Goal: Task Accomplishment & Management: Manage account settings

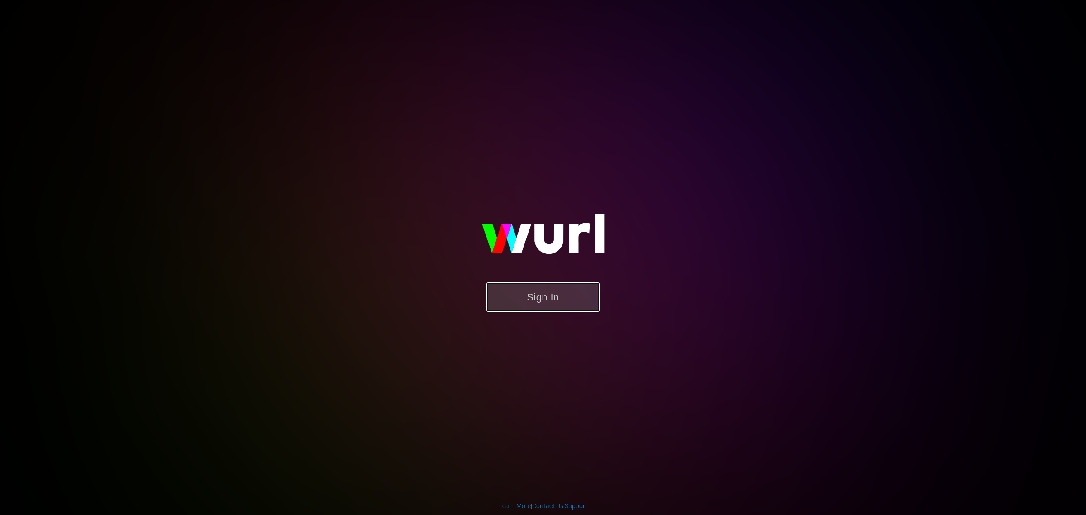
click at [524, 297] on button "Sign In" at bounding box center [542, 296] width 113 height 29
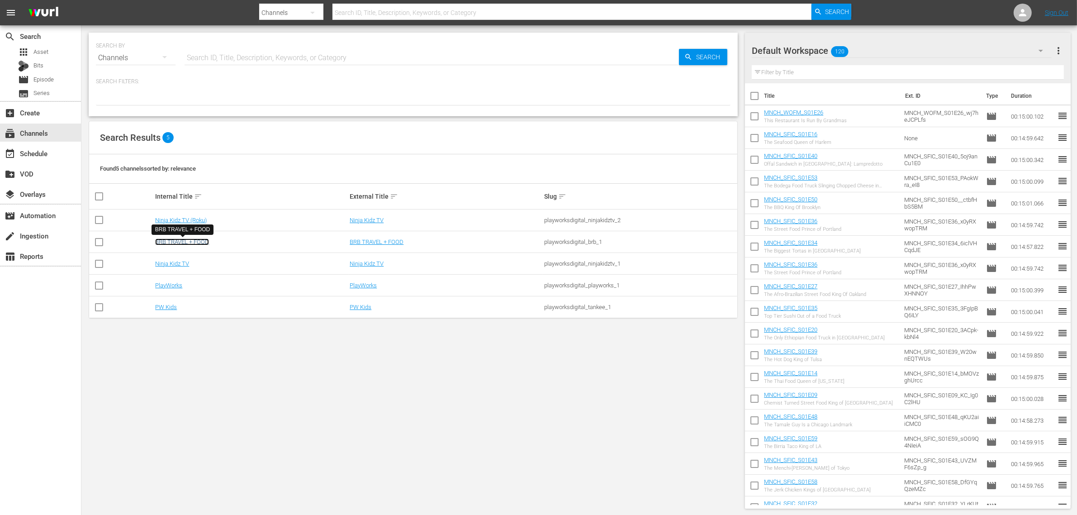
click at [172, 241] on link "BRB TRAVEL + FOOD" at bounding box center [182, 241] width 54 height 7
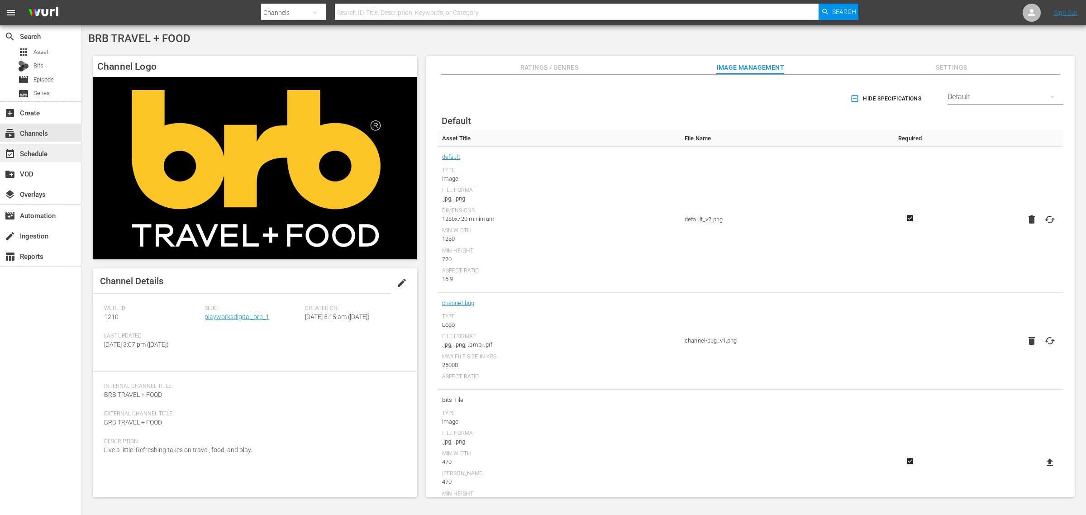
click at [32, 152] on div "event_available Schedule" at bounding box center [25, 152] width 51 height 8
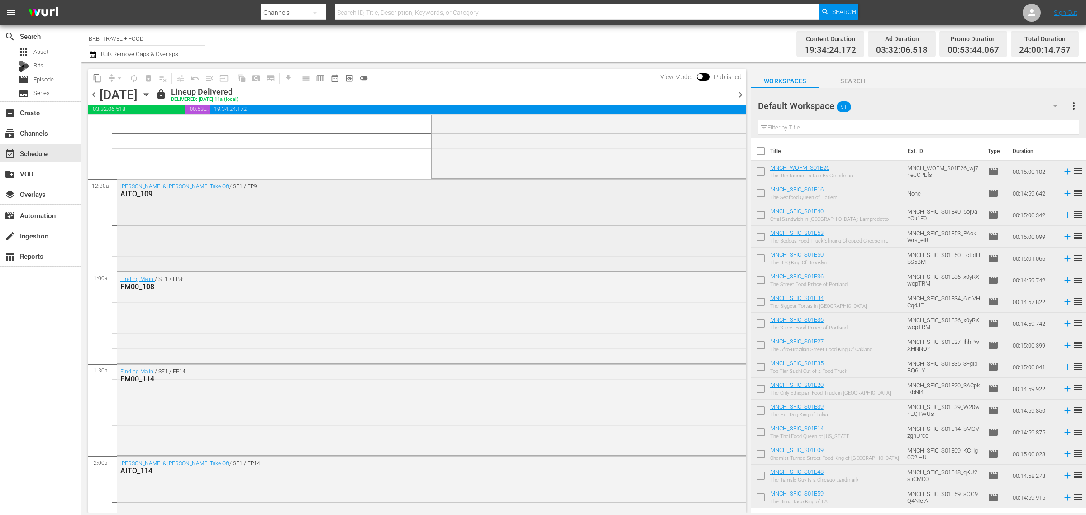
scroll to position [57, 0]
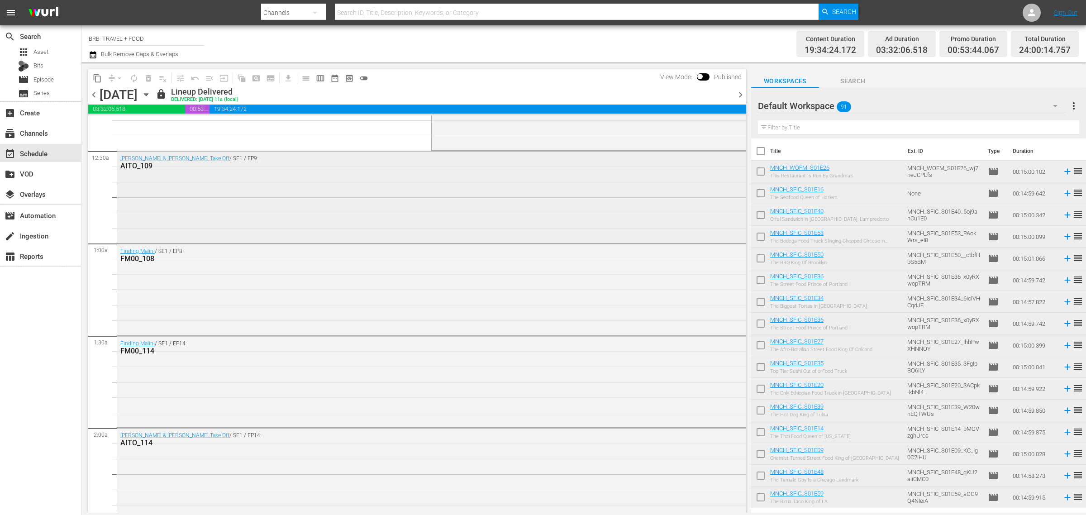
click at [314, 192] on div "Ana & Ian Take Off / SE1 / EP9: AITO_109" at bounding box center [431, 196] width 629 height 90
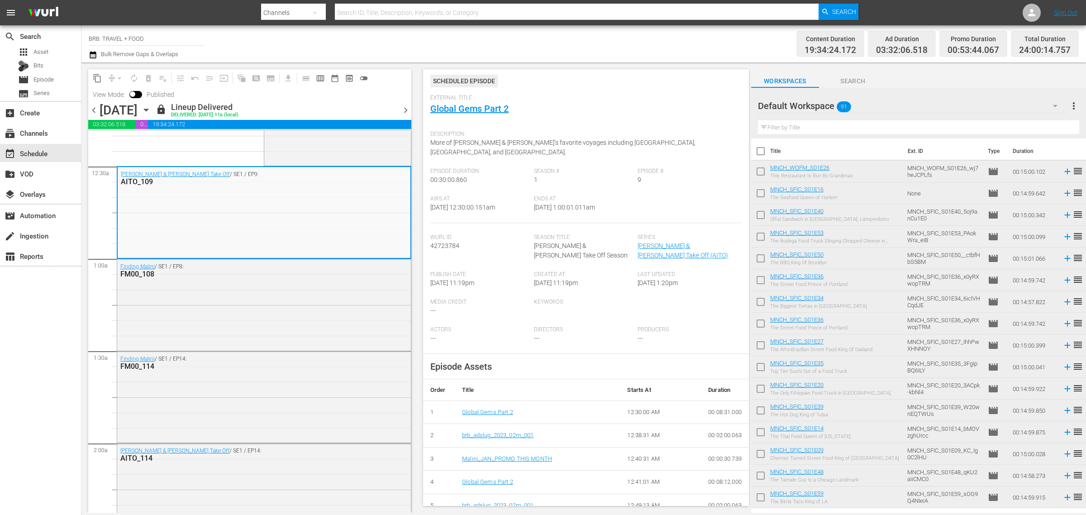
scroll to position [67, 0]
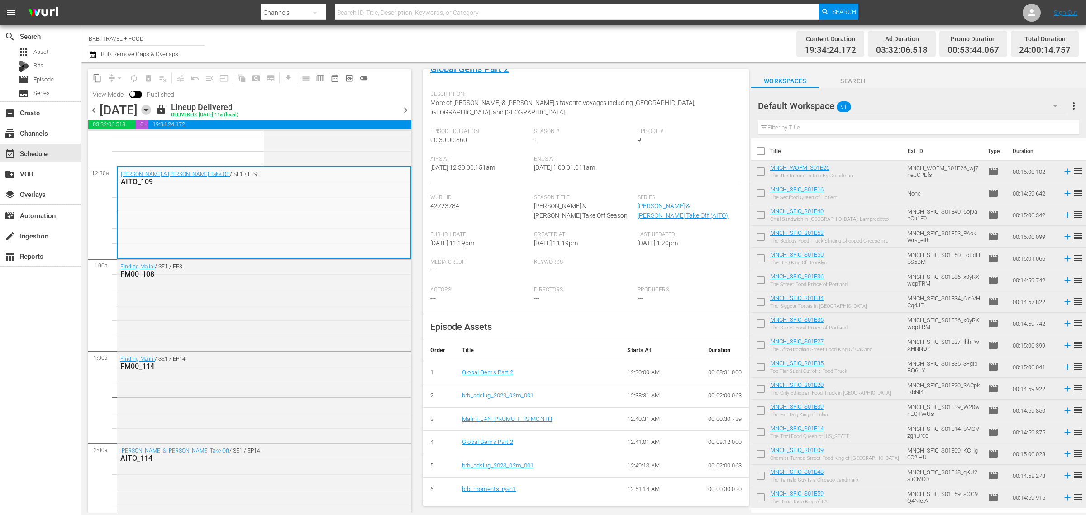
click at [151, 108] on icon "button" at bounding box center [146, 110] width 10 height 10
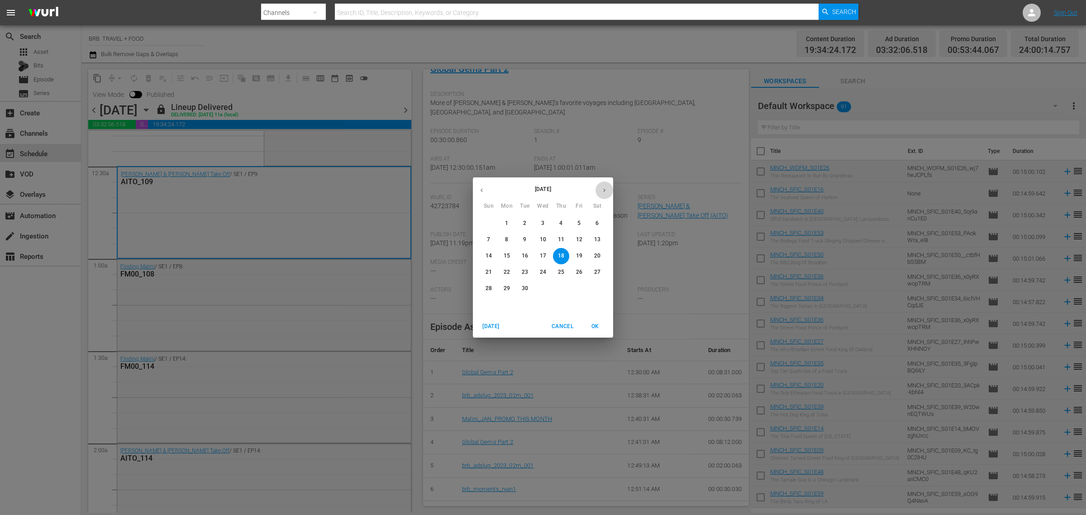
click at [604, 188] on icon "button" at bounding box center [604, 190] width 7 height 7
click at [543, 224] on p "1" at bounding box center [542, 223] width 3 height 8
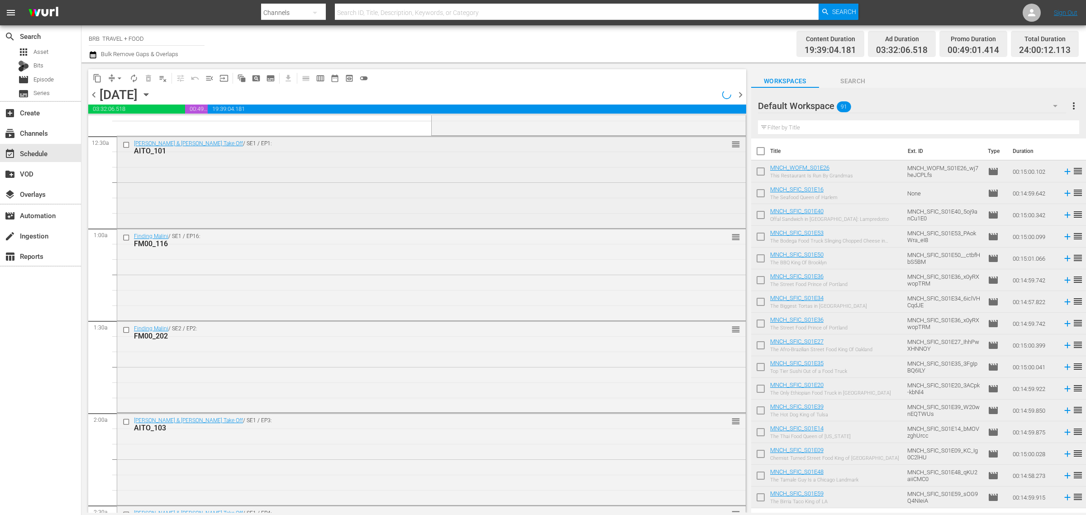
scroll to position [57, 0]
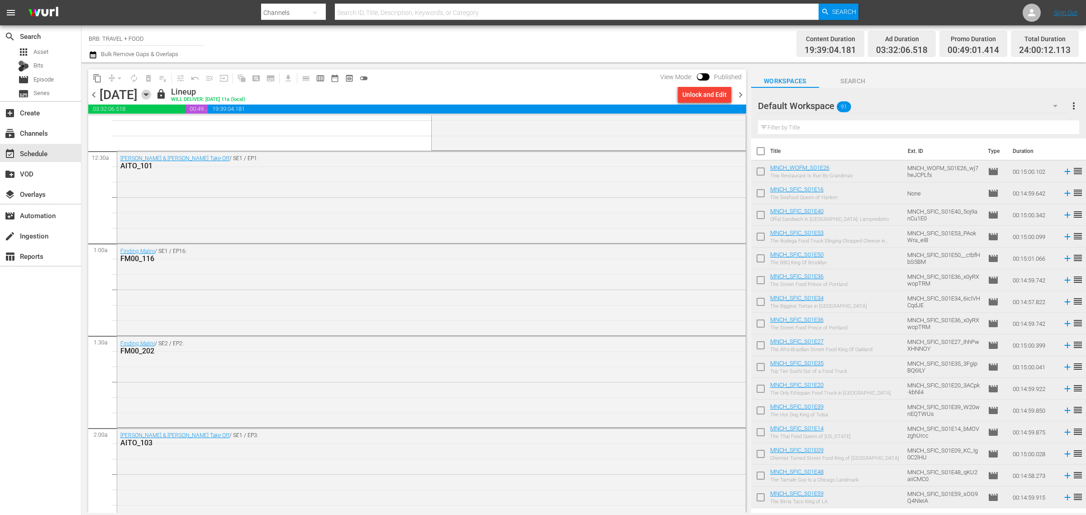
click at [151, 93] on icon "button" at bounding box center [146, 95] width 10 height 10
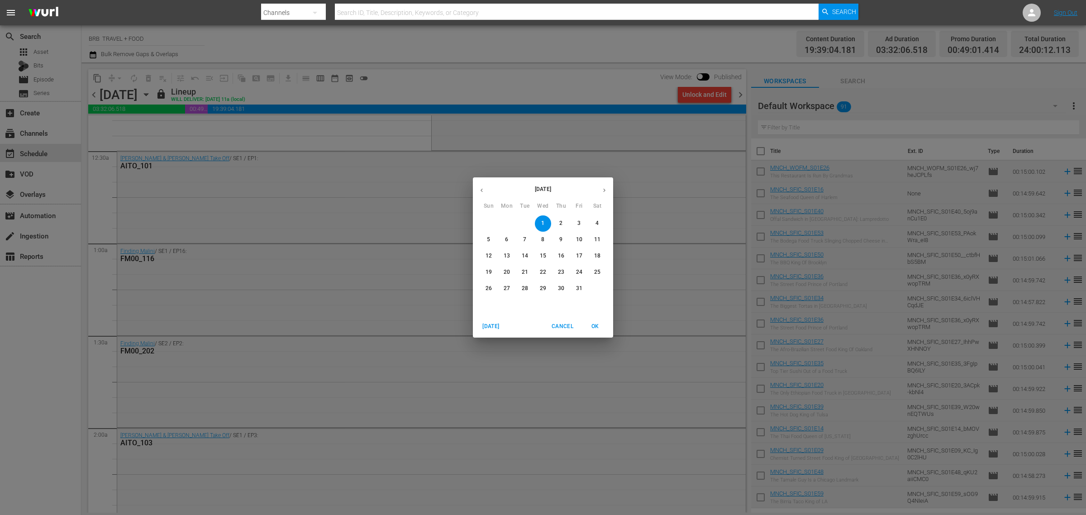
click at [609, 189] on button "button" at bounding box center [605, 190] width 18 height 18
click at [598, 224] on span "1" at bounding box center [597, 223] width 16 height 8
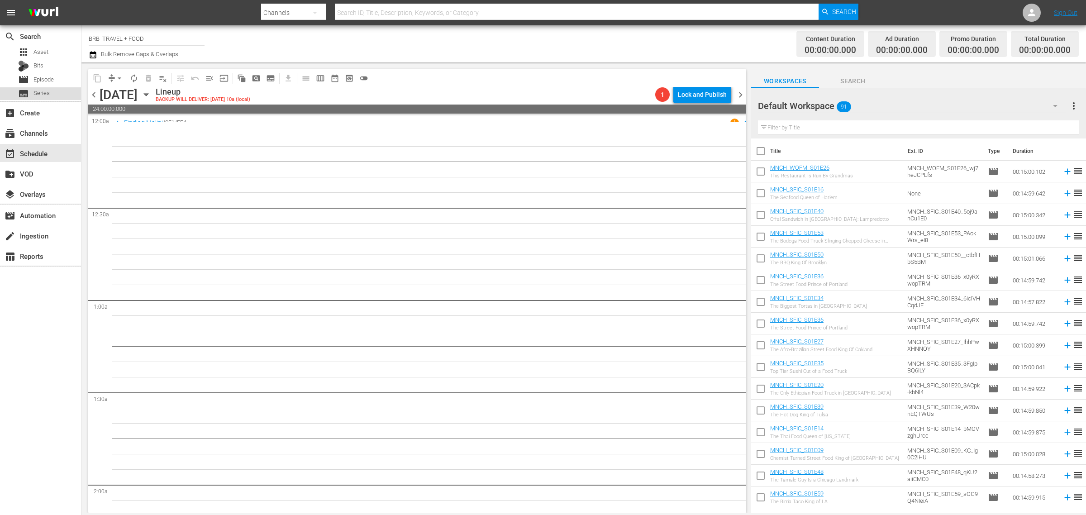
click at [44, 89] on span "Series" at bounding box center [41, 93] width 16 height 9
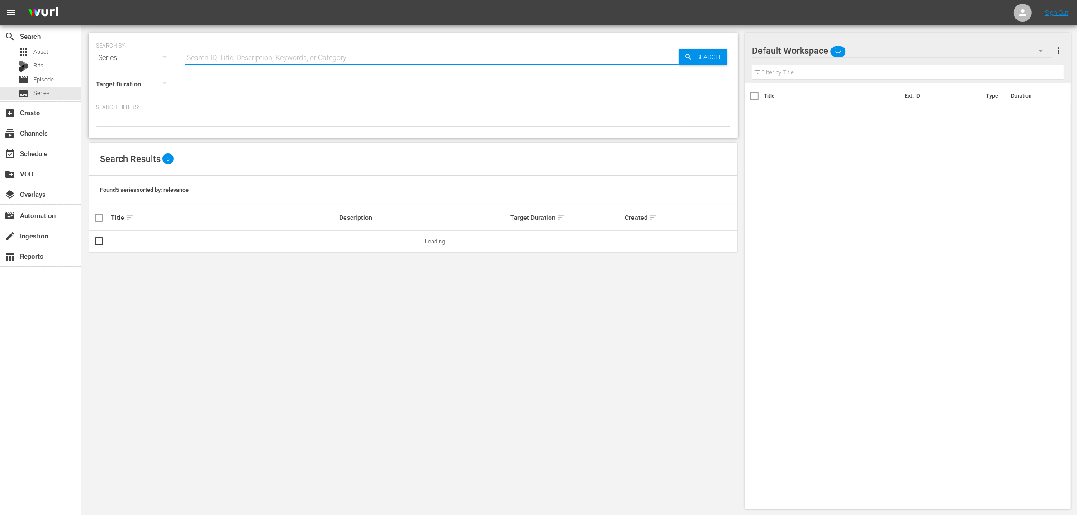
click at [263, 51] on input "text" at bounding box center [432, 58] width 495 height 22
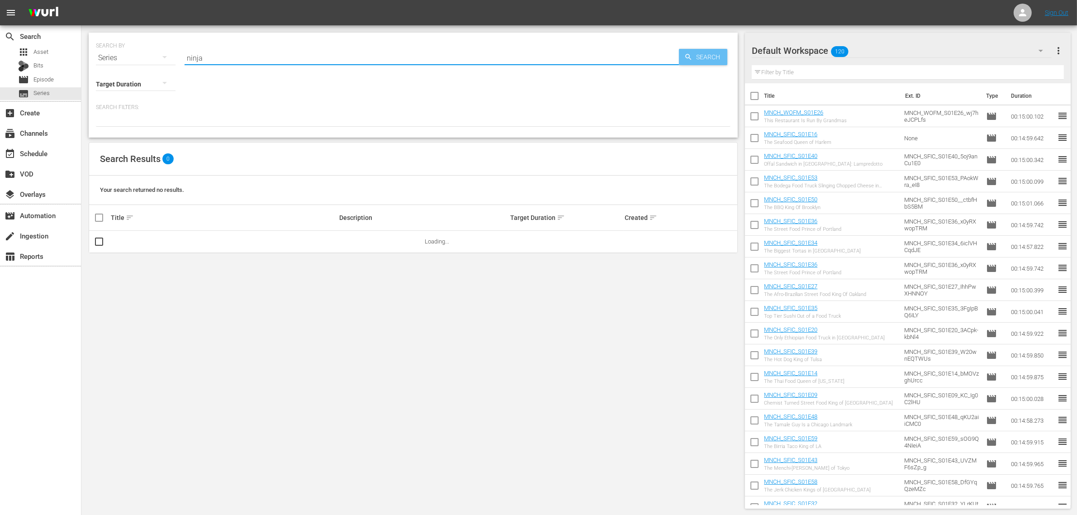
click at [714, 57] on span "Search" at bounding box center [710, 57] width 35 height 16
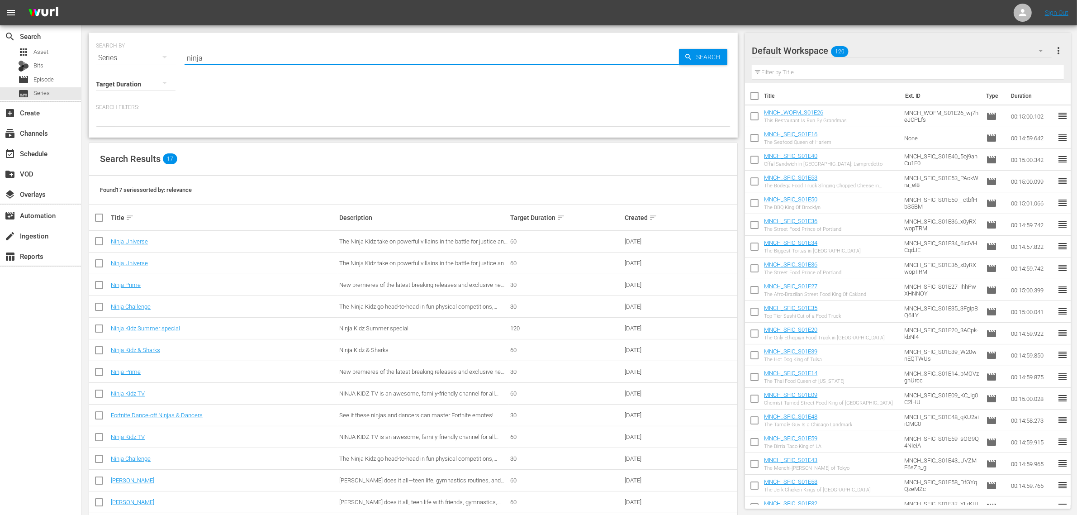
click at [214, 60] on input "ninja" at bounding box center [432, 58] width 495 height 22
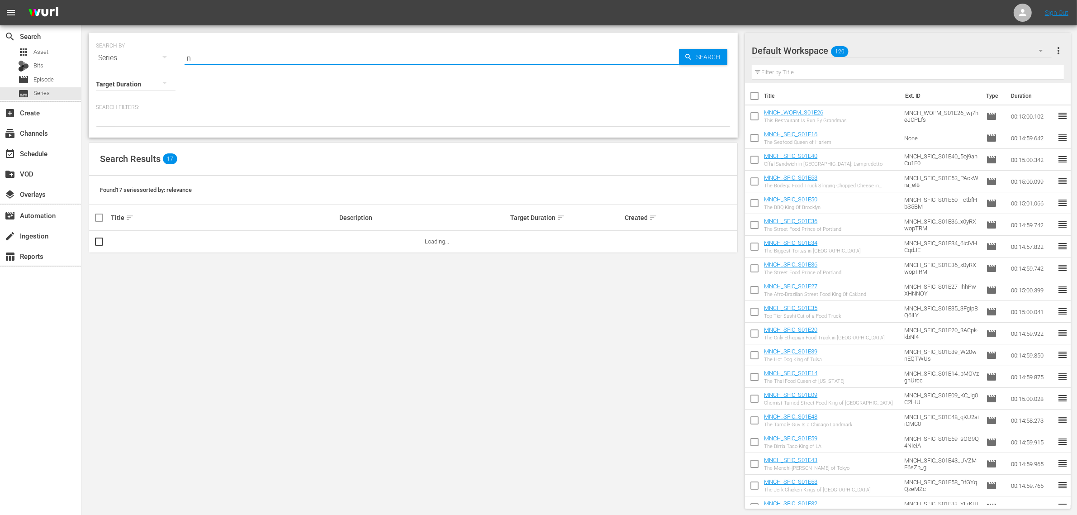
type input "NKAA"
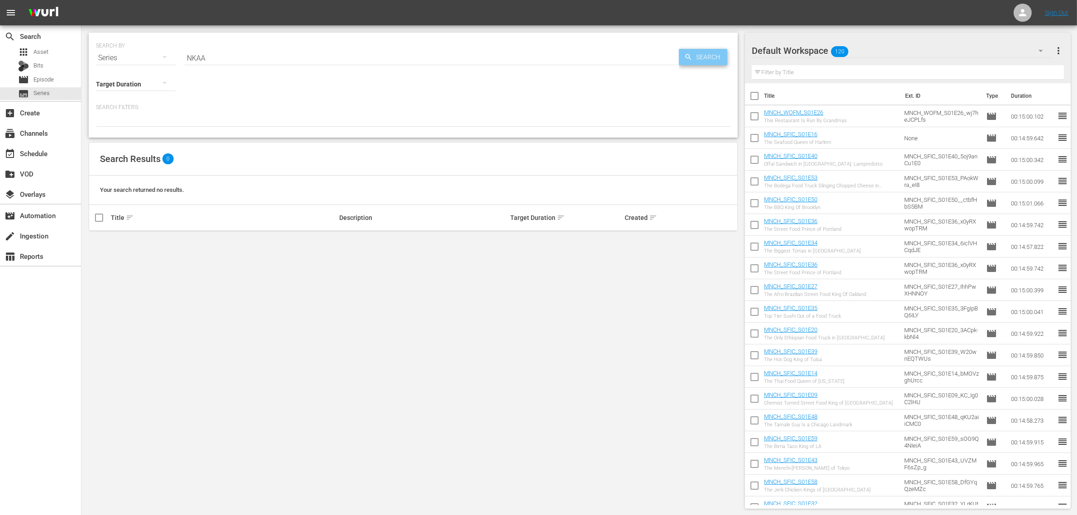
click at [697, 52] on span "Search" at bounding box center [710, 57] width 35 height 16
click at [164, 56] on icon "button" at bounding box center [164, 57] width 11 height 11
drag, startPoint x: 123, startPoint y: 119, endPoint x: 376, endPoint y: 105, distance: 253.8
click at [123, 118] on div "Episodes" at bounding box center [125, 118] width 36 height 14
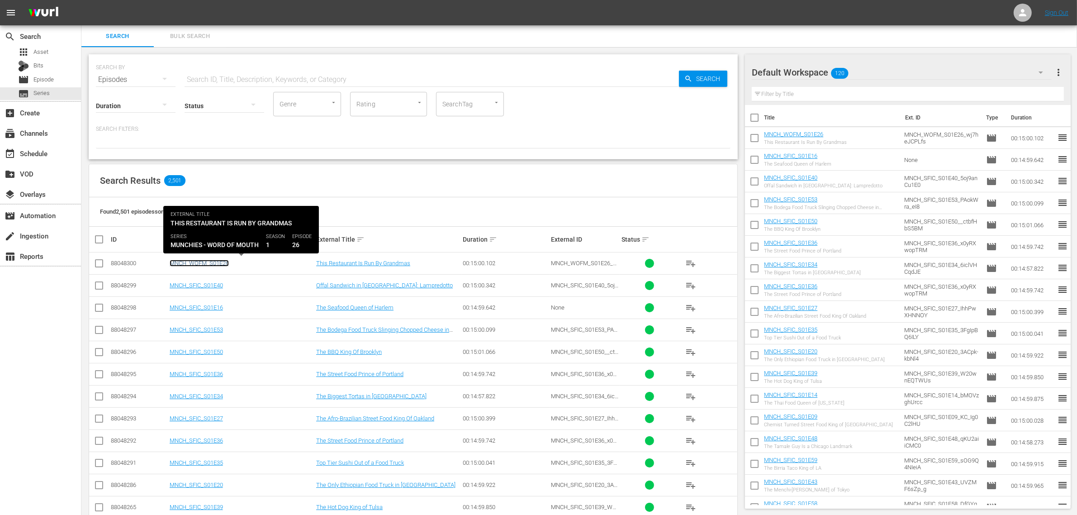
click at [181, 261] on link "MNCH_WOFM_S01E26" at bounding box center [199, 263] width 59 height 7
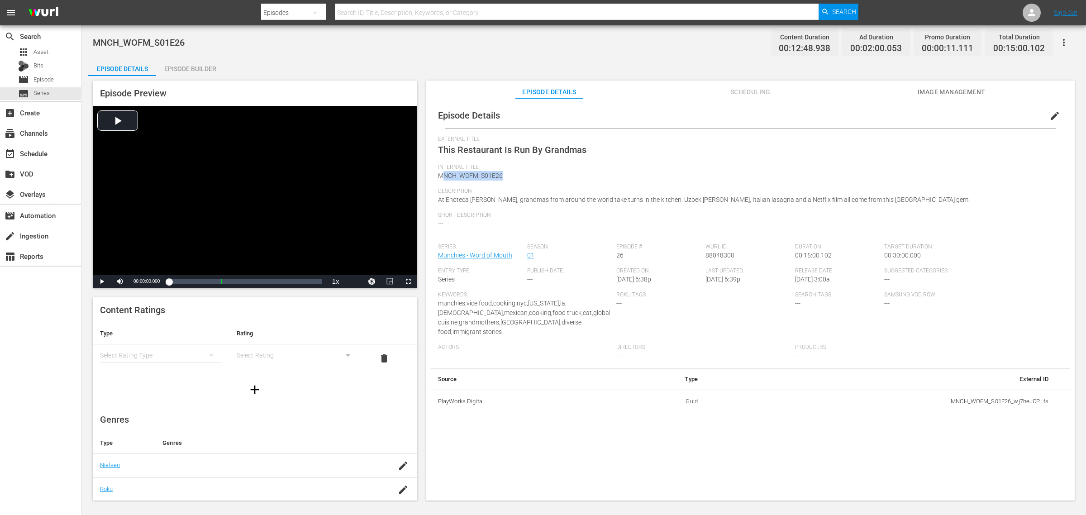
drag, startPoint x: 521, startPoint y: 176, endPoint x: 442, endPoint y: 177, distance: 79.2
click at [442, 177] on div "Internal Title MNCH_WOFM_S01E26" at bounding box center [750, 176] width 625 height 24
click at [472, 200] on span "At Enoteca Maria, grandmas from around the world take turns in the kitchen. Uzb…" at bounding box center [704, 199] width 532 height 7
click at [953, 88] on span "Image Management" at bounding box center [952, 91] width 68 height 11
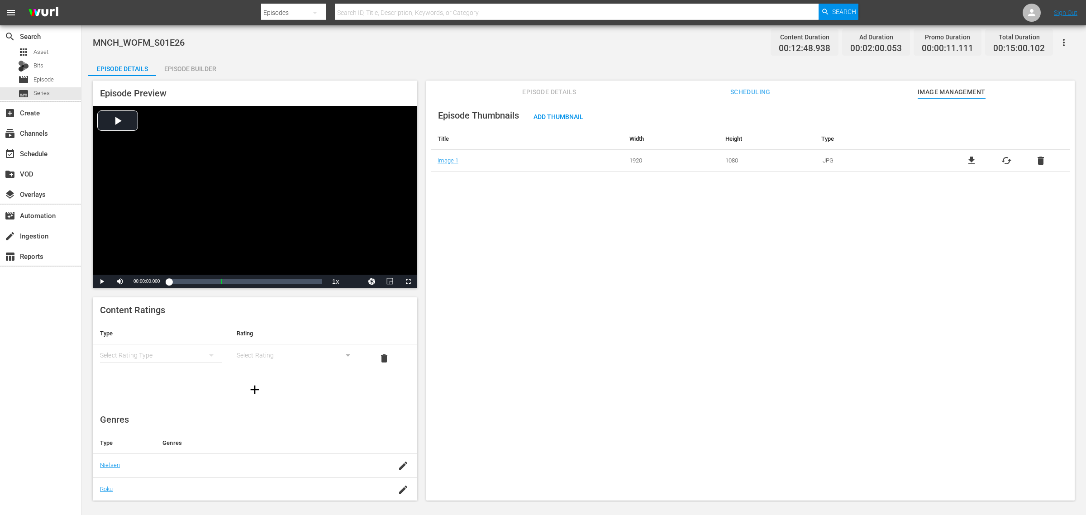
click at [181, 69] on div "Episode Builder" at bounding box center [190, 69] width 68 height 22
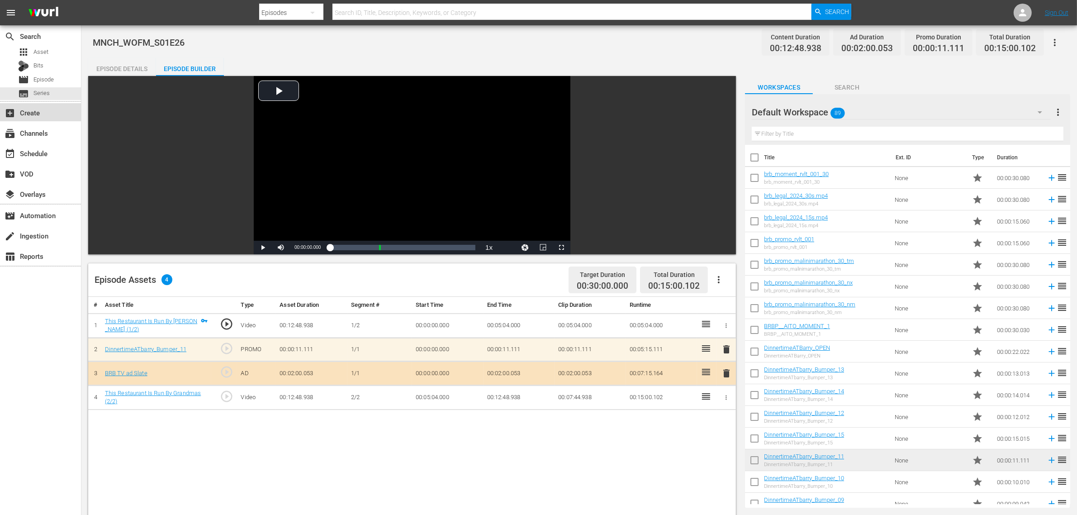
click at [39, 111] on div "add_box Create" at bounding box center [25, 111] width 51 height 8
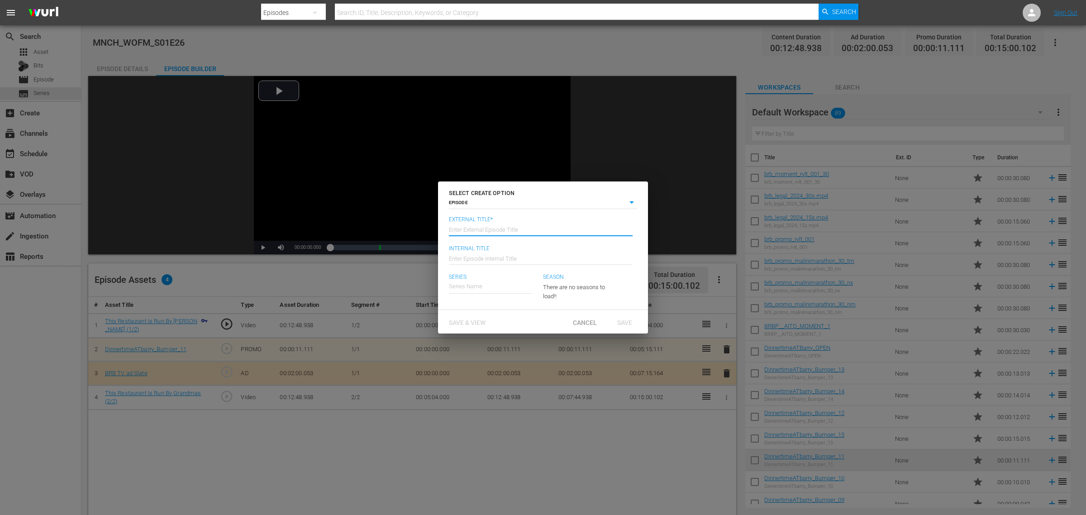
click at [494, 229] on input "text" at bounding box center [541, 229] width 184 height 22
type input "1"
click at [472, 324] on span "Save & View" at bounding box center [467, 322] width 51 height 7
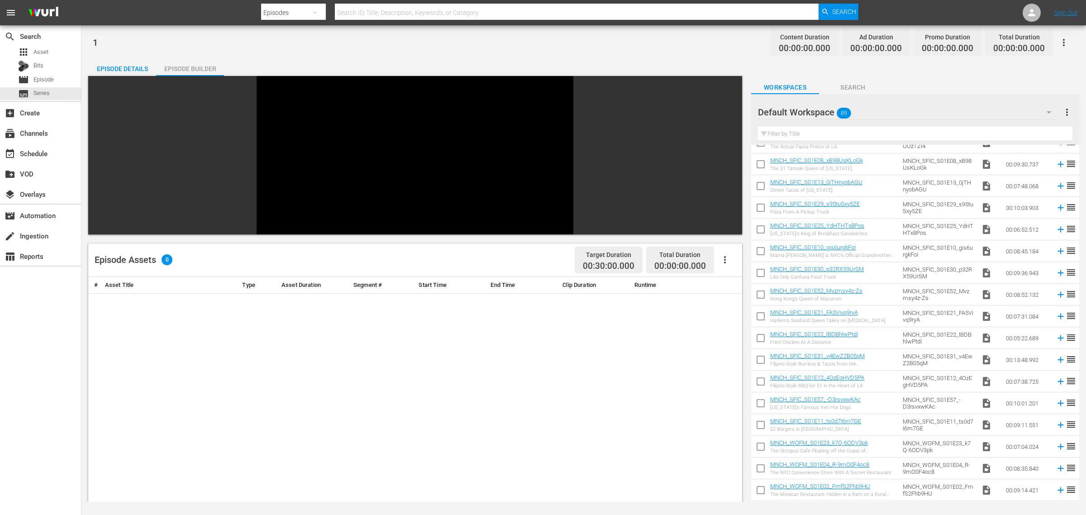
scroll to position [1200, 0]
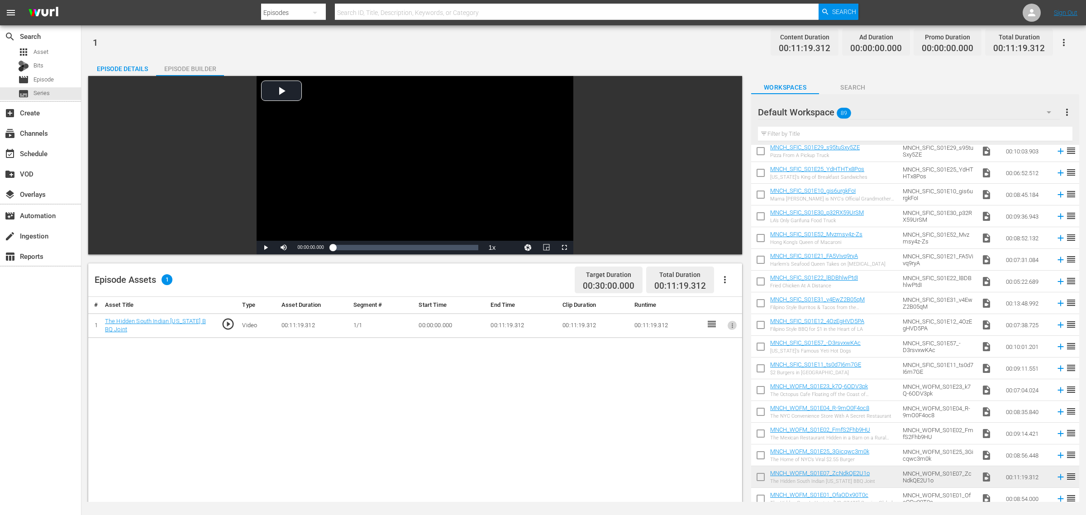
click at [733, 325] on icon "button" at bounding box center [732, 325] width 7 height 7
click at [717, 343] on li "Assign Key Asset" at bounding box center [702, 340] width 71 height 15
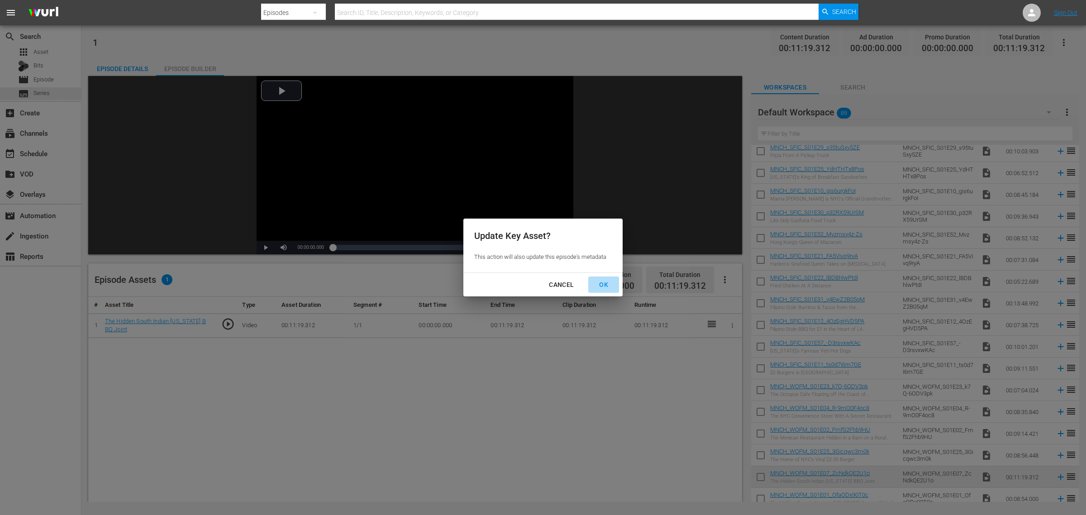
click at [604, 282] on div "OK" at bounding box center [604, 284] width 24 height 11
click at [604, 281] on div "OK" at bounding box center [604, 284] width 24 height 11
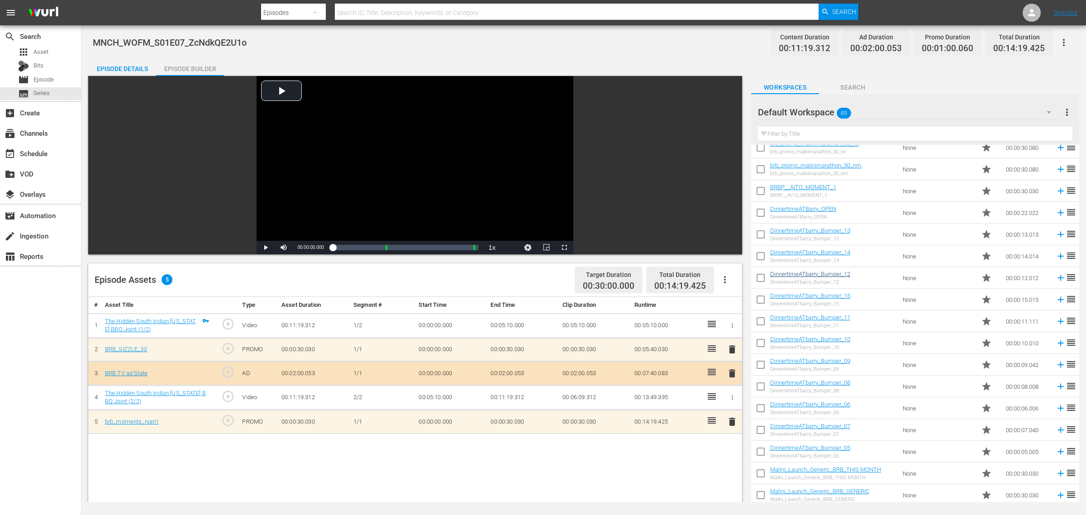
scroll to position [113, 0]
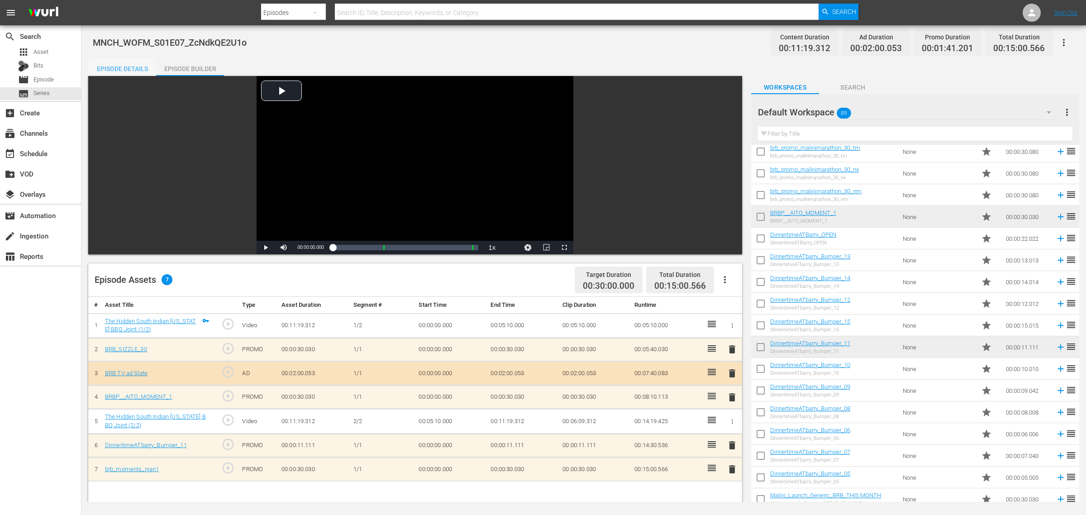
click at [125, 71] on div "Episode Details" at bounding box center [122, 69] width 68 height 22
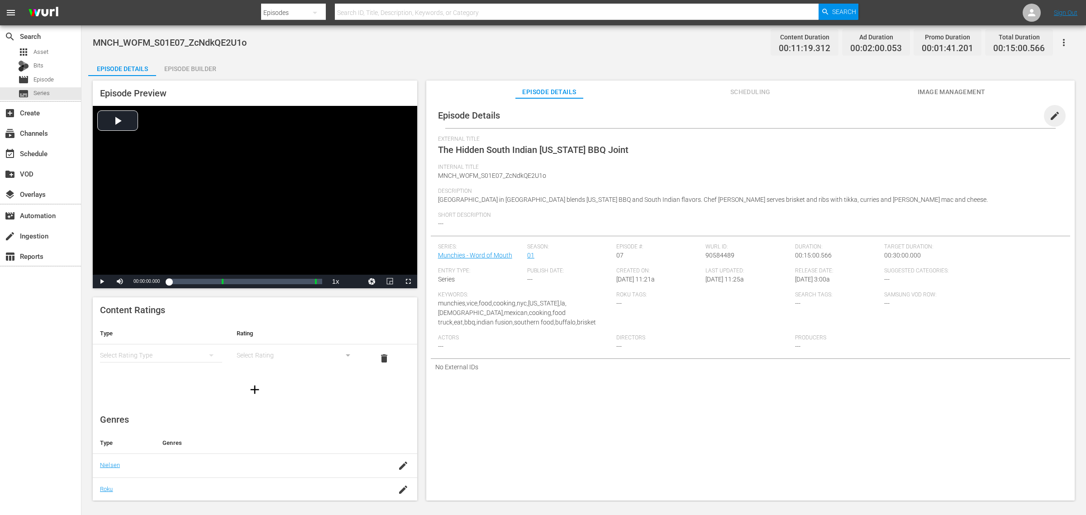
click at [1049, 114] on span "edit" at bounding box center [1054, 115] width 11 height 11
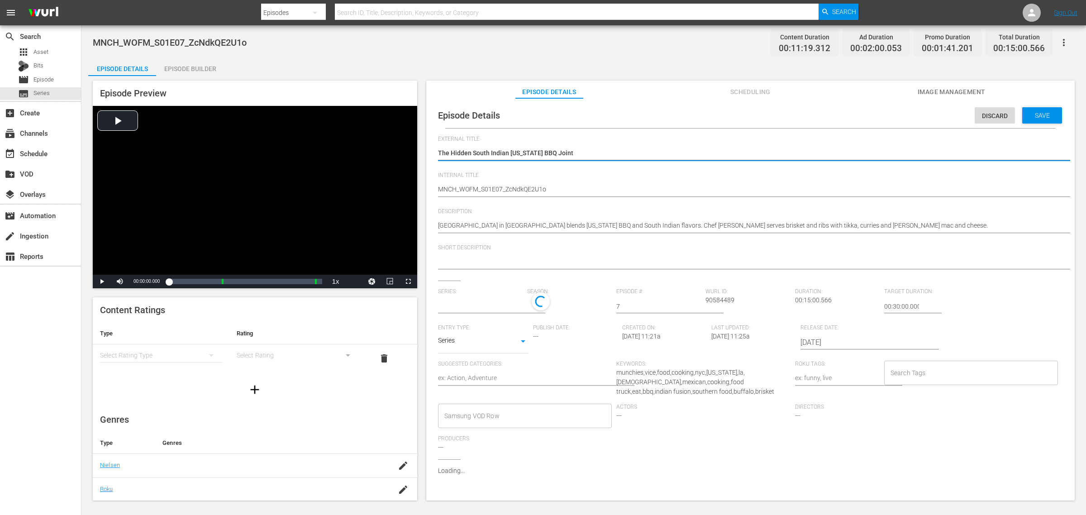
type input "Munchies - Word of Mouth"
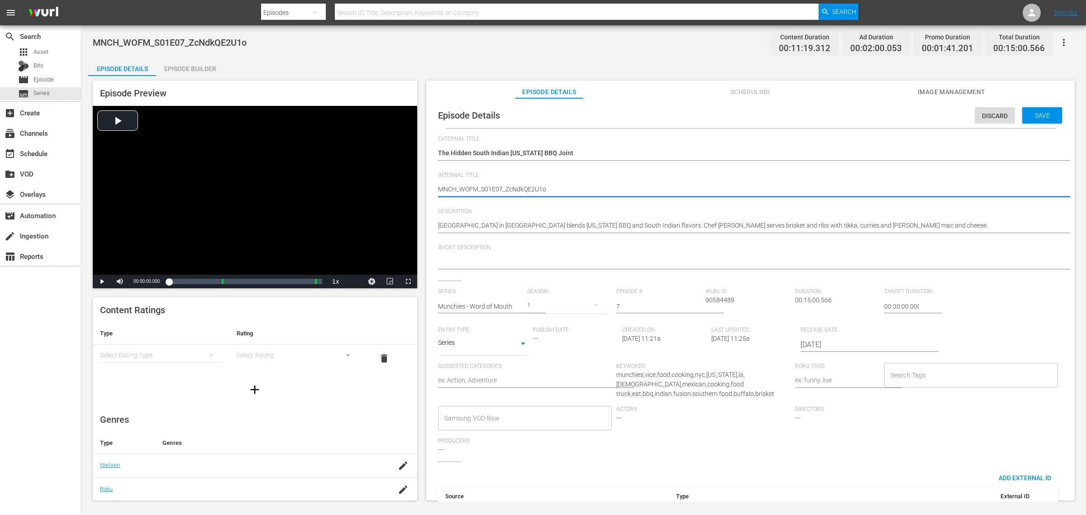
drag, startPoint x: 501, startPoint y: 188, endPoint x: 628, endPoint y: 209, distance: 128.9
click at [628, 209] on div "External Title The Hidden South Indian Texas BBQ Joint The Hidden South Indian …" at bounding box center [750, 337] width 625 height 402
type textarea "MNCH_WOFM_S01E07"
drag, startPoint x: 455, startPoint y: 191, endPoint x: 438, endPoint y: 191, distance: 17.6
click at [438, 191] on textarea "MNCH_WOFM_S01E07_ZcNdkQE2U1o" at bounding box center [748, 190] width 620 height 11
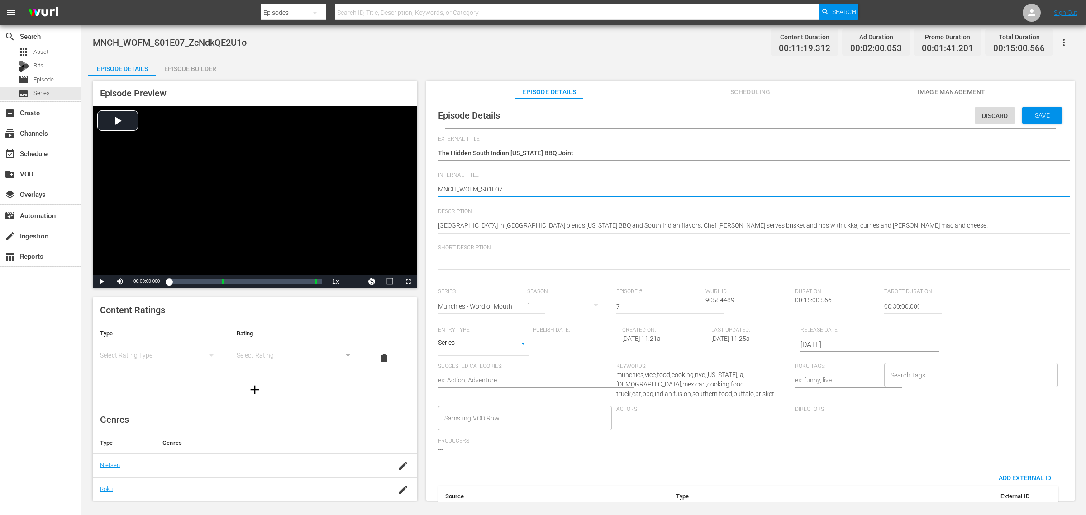
drag, startPoint x: 458, startPoint y: 191, endPoint x: 478, endPoint y: 190, distance: 19.9
click at [478, 190] on textarea "MNCH_WOFM_S01E07_ZcNdkQE2U1o" at bounding box center [748, 190] width 620 height 11
click at [516, 188] on textarea "MNCH_WOFM_S01E07_ZcNdkQE2U1o" at bounding box center [748, 190] width 620 height 11
drag, startPoint x: 481, startPoint y: 190, endPoint x: 515, endPoint y: 190, distance: 33.9
click at [515, 190] on textarea "MNCH_WOFM_S01E07_ZcNdkQE2U1o" at bounding box center [748, 190] width 620 height 11
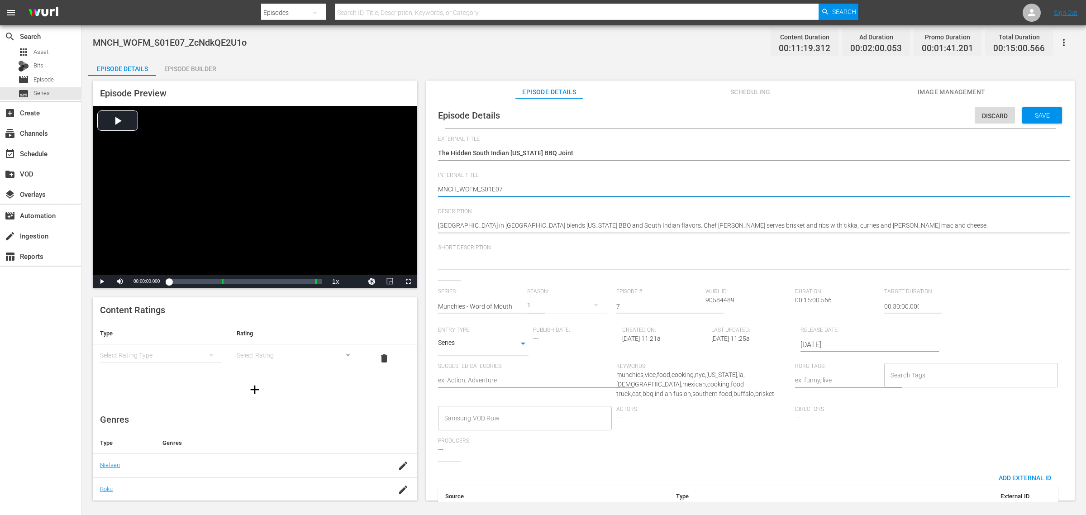
click at [506, 187] on textarea "MNCH_WOFM_S01E07_ZcNdkQE2U1o" at bounding box center [748, 190] width 620 height 11
type textarea "MNCH_WOFM_S01E07"
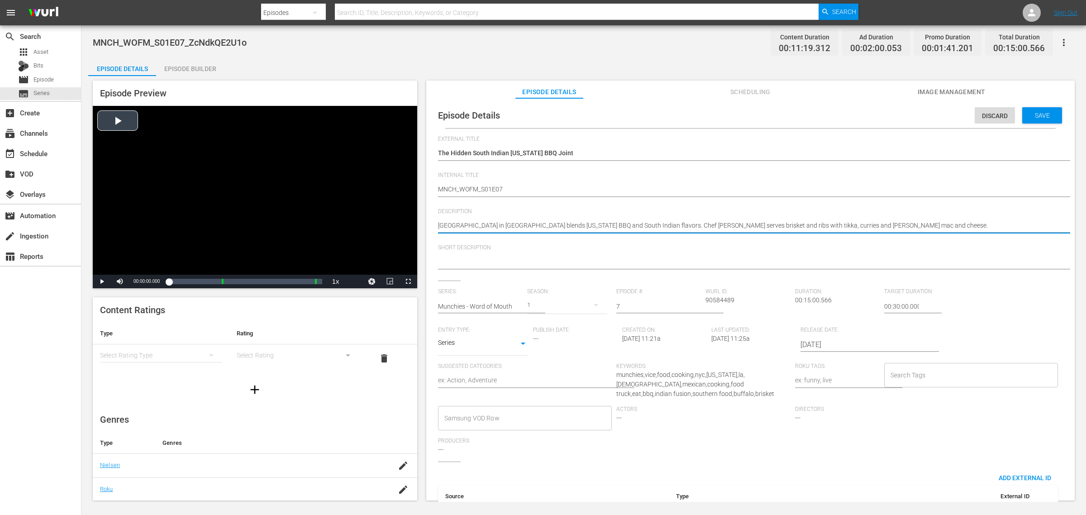
drag, startPoint x: 898, startPoint y: 231, endPoint x: 416, endPoint y: 235, distance: 481.9
click at [505, 266] on textarea at bounding box center [748, 262] width 620 height 11
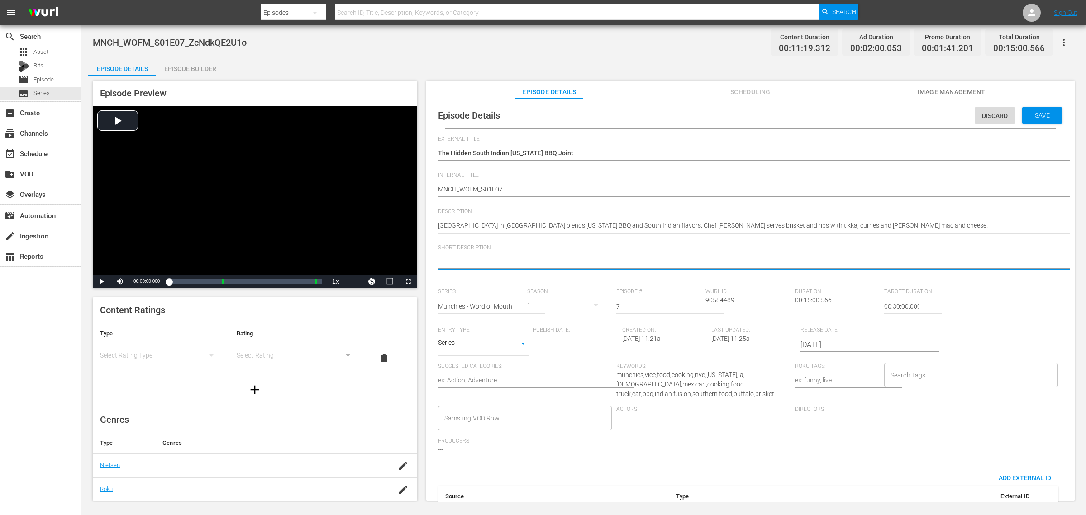
paste textarea "[GEOGRAPHIC_DATA] in [GEOGRAPHIC_DATA] blends [US_STATE] BBQ and South Indian f…"
type textarea "[GEOGRAPHIC_DATA] in [GEOGRAPHIC_DATA] blends [US_STATE] BBQ and South Indian f…"
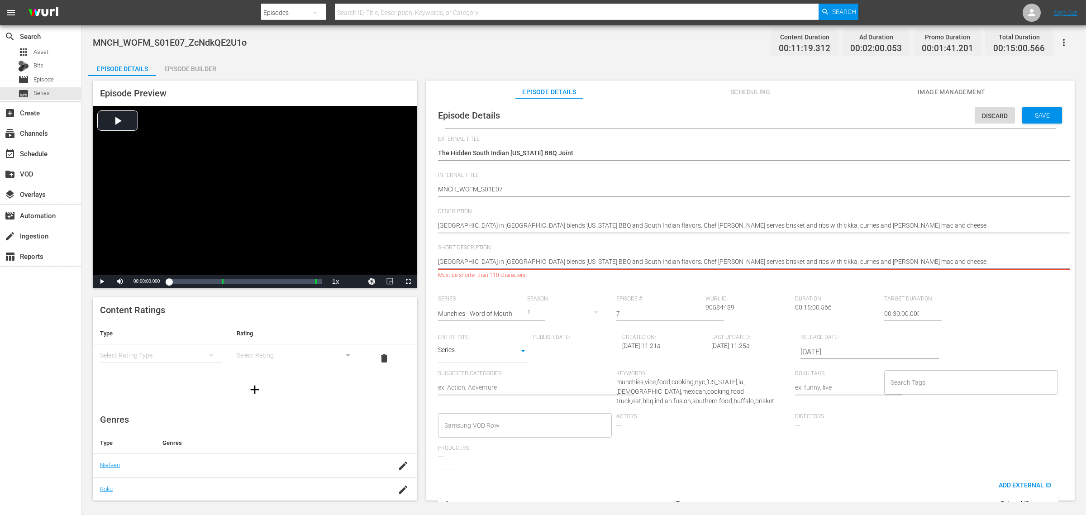
drag, startPoint x: 638, startPoint y: 259, endPoint x: 1039, endPoint y: 252, distance: 401.0
click at [1039, 252] on div "Southern Junction in Buffalo blends Texas BBQ and South Indian flavors. Chef Ry…" at bounding box center [748, 263] width 620 height 22
type textarea "Southern Junction in Buffalo blends Texas BBQ and South Indian flavors."
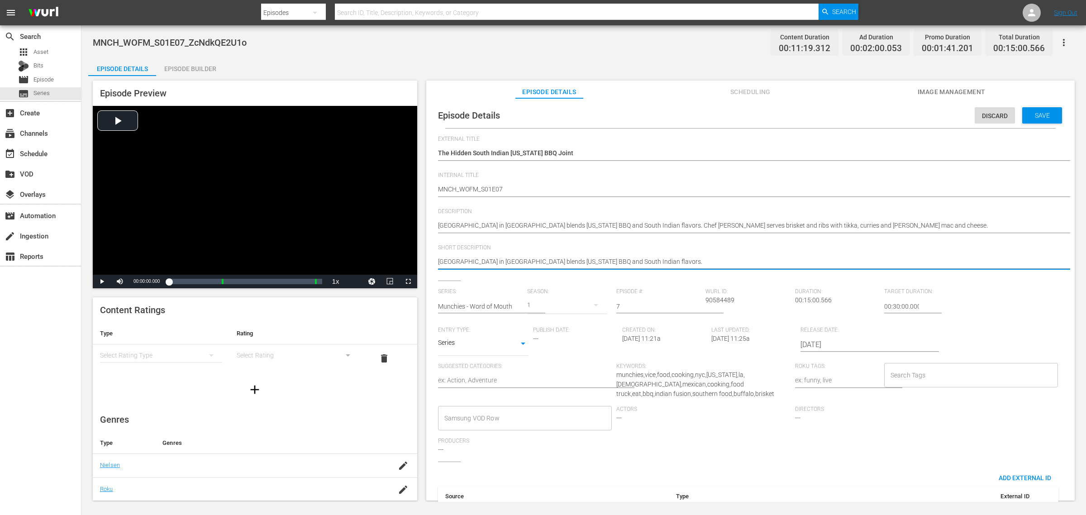
type textarea "Southern Junction in Buffalo blends Texas BBQ and South Indian flavors"
type textarea "Southern Junction in Buffalo blends Texas BBQ and South Indian flavors."
click at [507, 303] on input "text" at bounding box center [480, 306] width 85 height 22
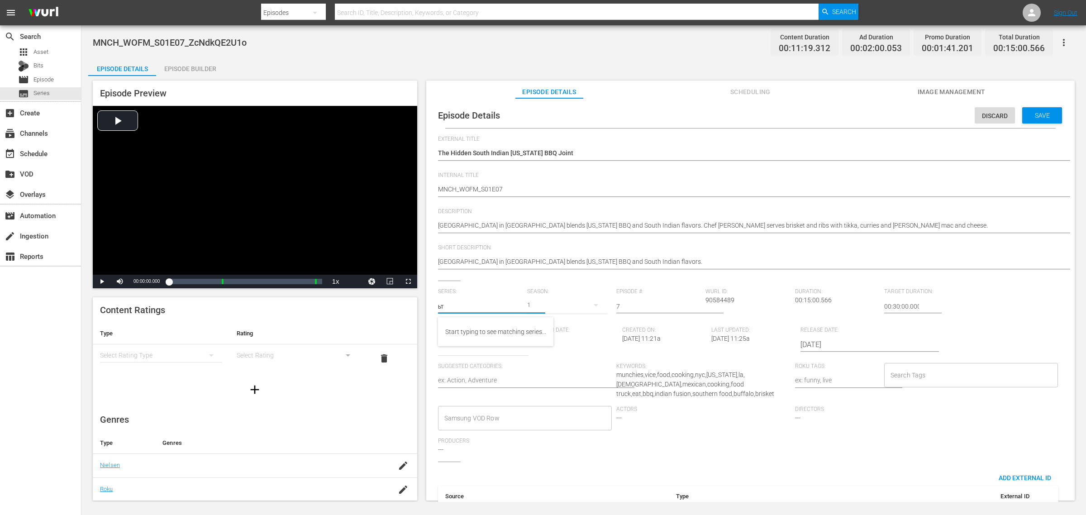
type input "ь"
type input "mn"
click at [922, 209] on span "Description" at bounding box center [748, 211] width 620 height 7
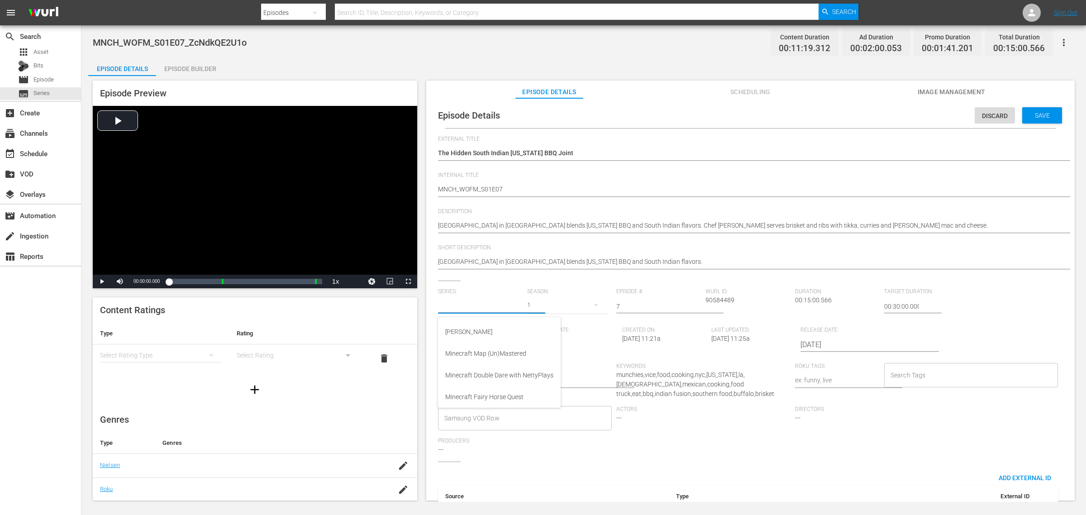
drag, startPoint x: 464, startPoint y: 308, endPoint x: 371, endPoint y: 310, distance: 92.8
click at [371, 310] on div "Episode Preview Video Player is loading. Play Video Play Mute Current Time 00:0…" at bounding box center [583, 292] width 991 height 432
click at [1044, 115] on span "Save" at bounding box center [1042, 115] width 29 height 7
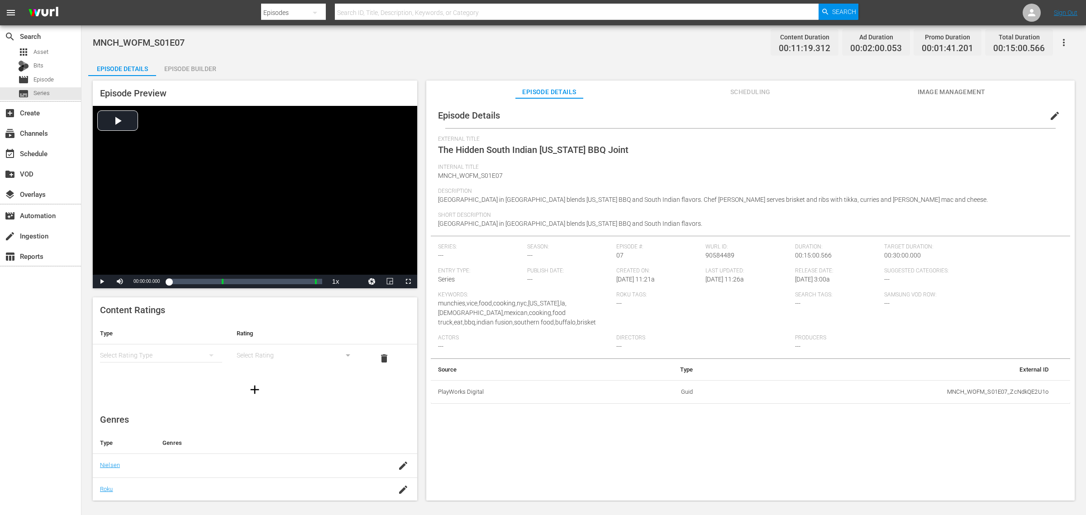
click at [1064, 43] on icon "button" at bounding box center [1063, 42] width 11 height 11
click at [708, 167] on span "Internal Title" at bounding box center [748, 167] width 620 height 7
click at [1067, 39] on icon "button" at bounding box center [1063, 42] width 11 height 11
click at [973, 40] on div "Add Episode to Workspace" at bounding box center [999, 46] width 138 height 22
click at [38, 150] on div "event_available Schedule" at bounding box center [25, 152] width 51 height 8
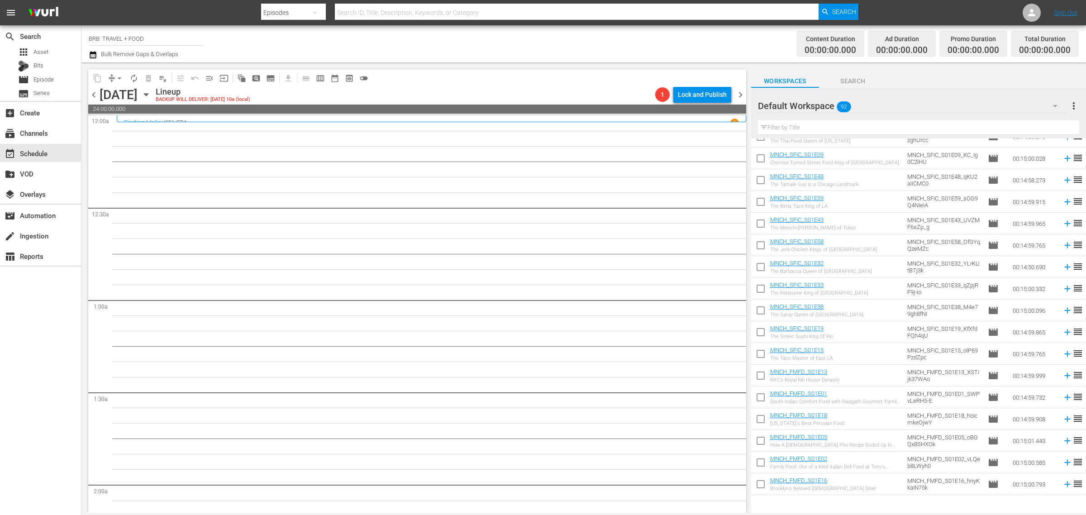
scroll to position [319, 0]
drag, startPoint x: 39, startPoint y: 49, endPoint x: 539, endPoint y: 42, distance: 500.1
click at [539, 42] on div "Channel Title BRB TRAVEL + FOOD Bulk Remove Gaps & Overlaps" at bounding box center [359, 44] width 540 height 33
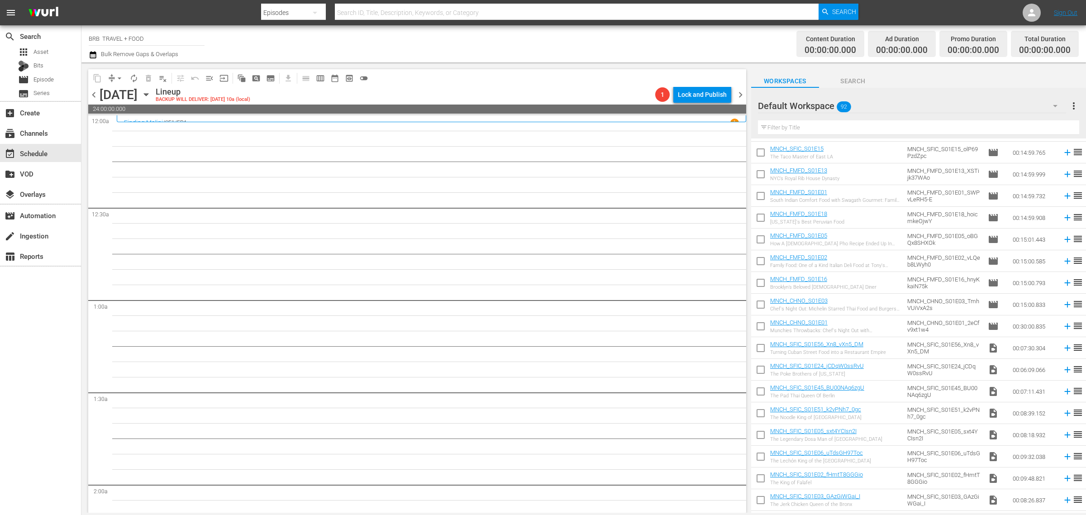
scroll to position [518, 0]
click at [148, 95] on icon "button" at bounding box center [146, 95] width 4 height 2
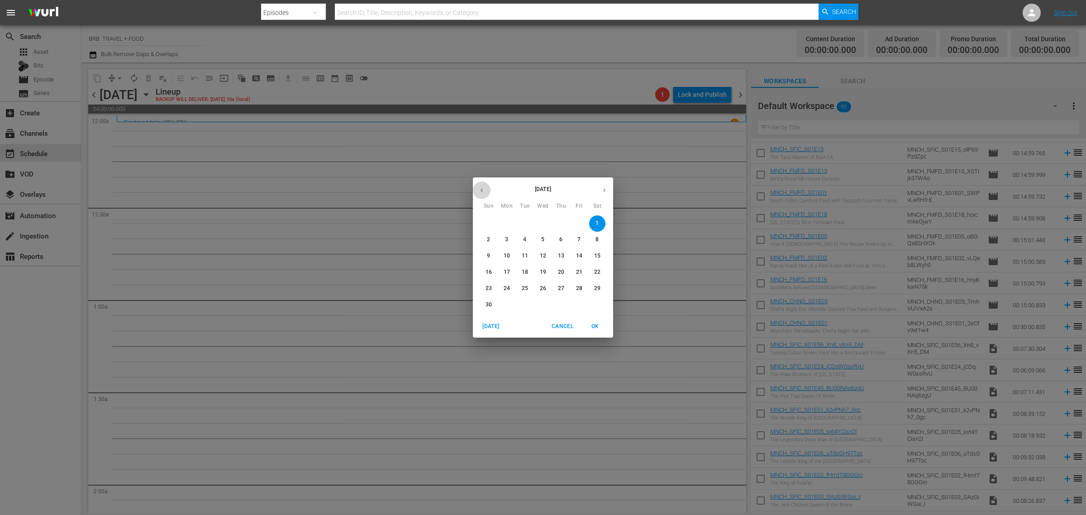
click at [481, 195] on button "button" at bounding box center [482, 190] width 18 height 18
click at [541, 219] on span "1" at bounding box center [543, 223] width 16 height 8
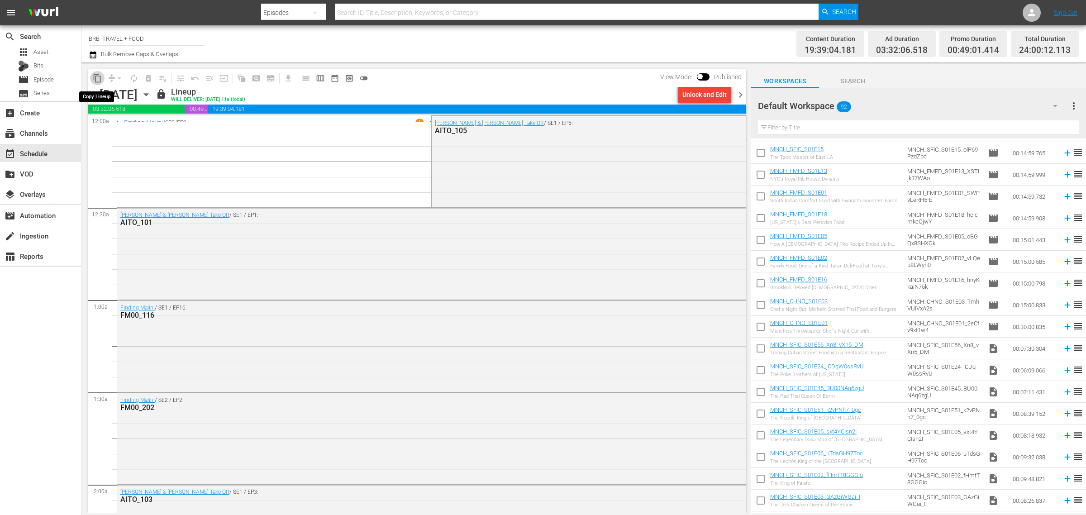
click at [101, 77] on span "content_copy" at bounding box center [97, 78] width 9 height 9
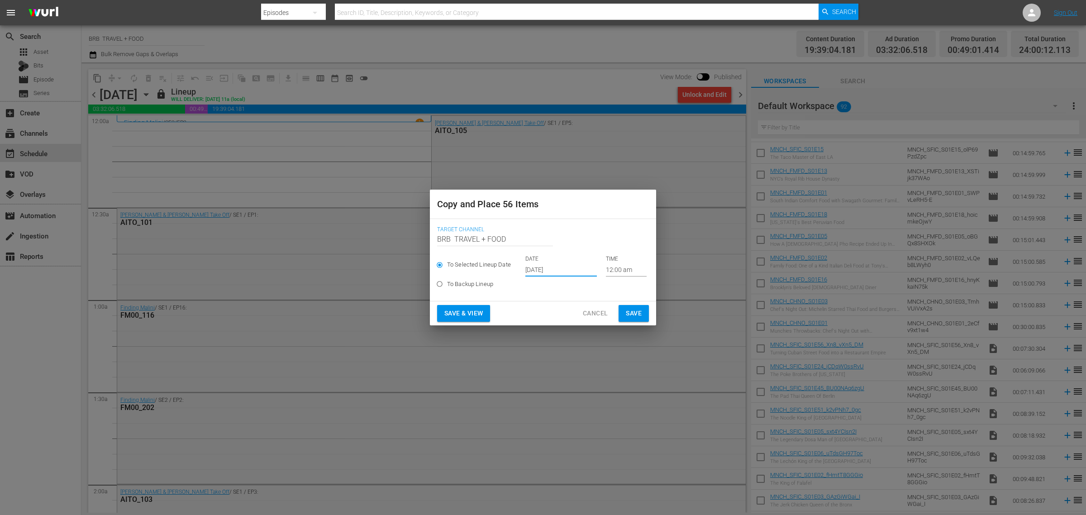
click at [555, 264] on input "Sep 20th 2025" at bounding box center [560, 270] width 71 height 14
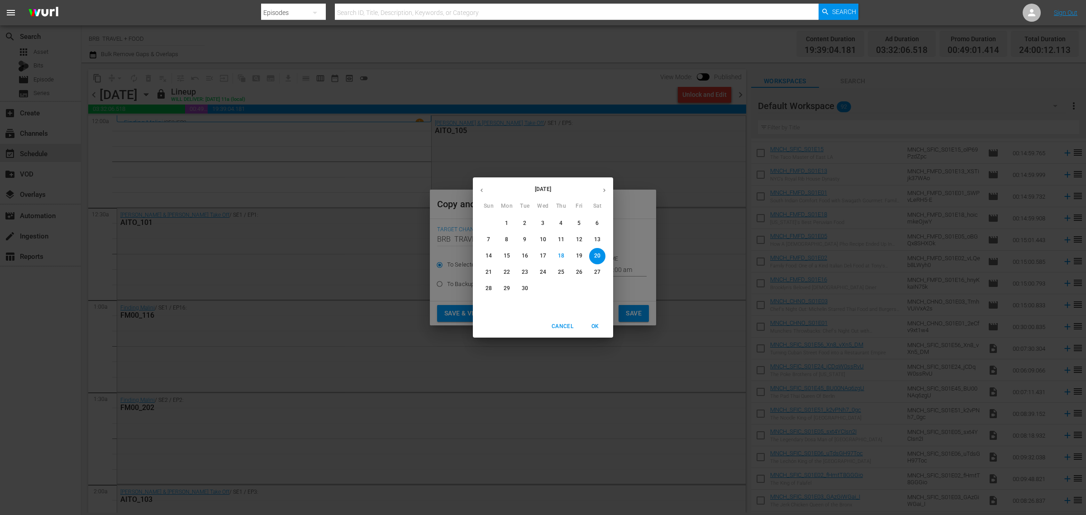
click at [602, 191] on icon "button" at bounding box center [604, 190] width 7 height 7
click at [600, 191] on button "button" at bounding box center [605, 190] width 18 height 18
click at [599, 220] on span "1" at bounding box center [597, 223] width 16 height 8
type input "Nov 1st 2025"
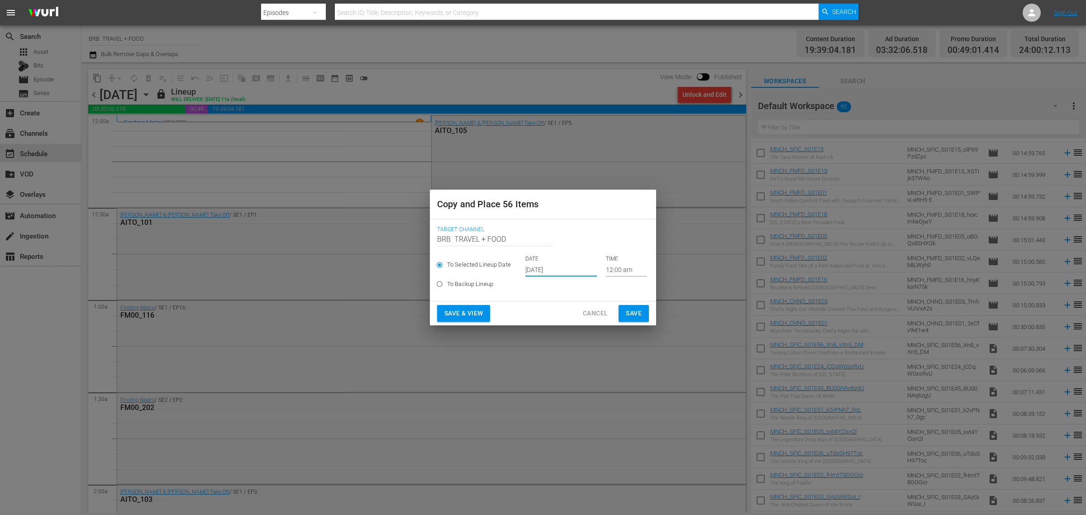
click at [464, 308] on span "Save & View" at bounding box center [463, 313] width 38 height 11
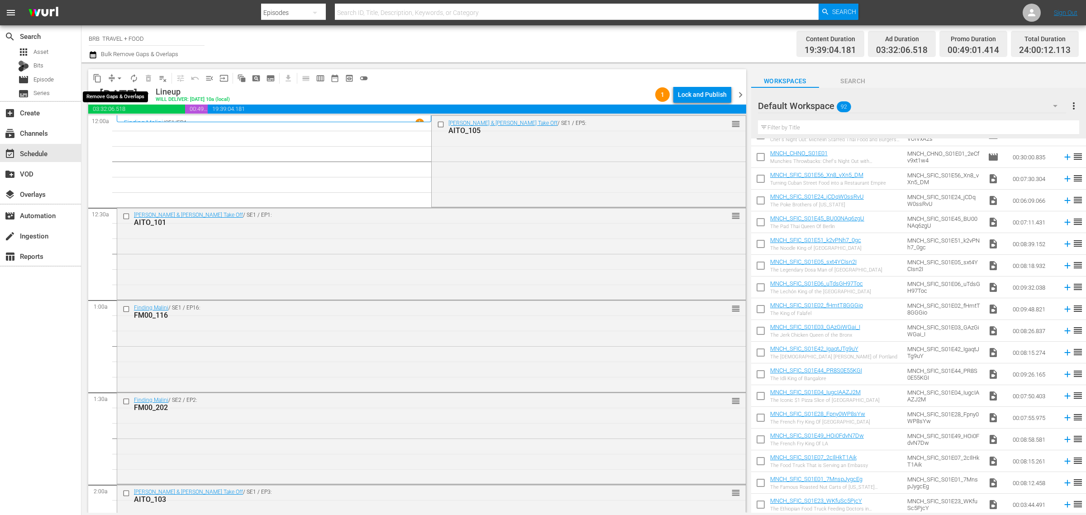
click at [119, 72] on button "arrow_drop_down" at bounding box center [119, 78] width 14 height 14
click at [121, 98] on li "Align to Midnight" at bounding box center [119, 96] width 95 height 15
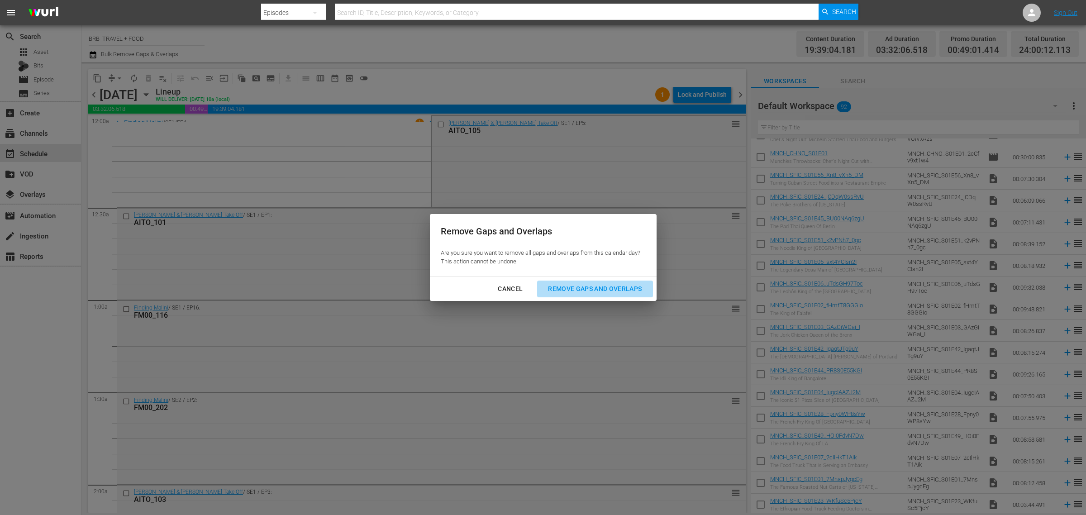
click at [599, 288] on div "Remove Gaps and Overlaps" at bounding box center [595, 288] width 108 height 11
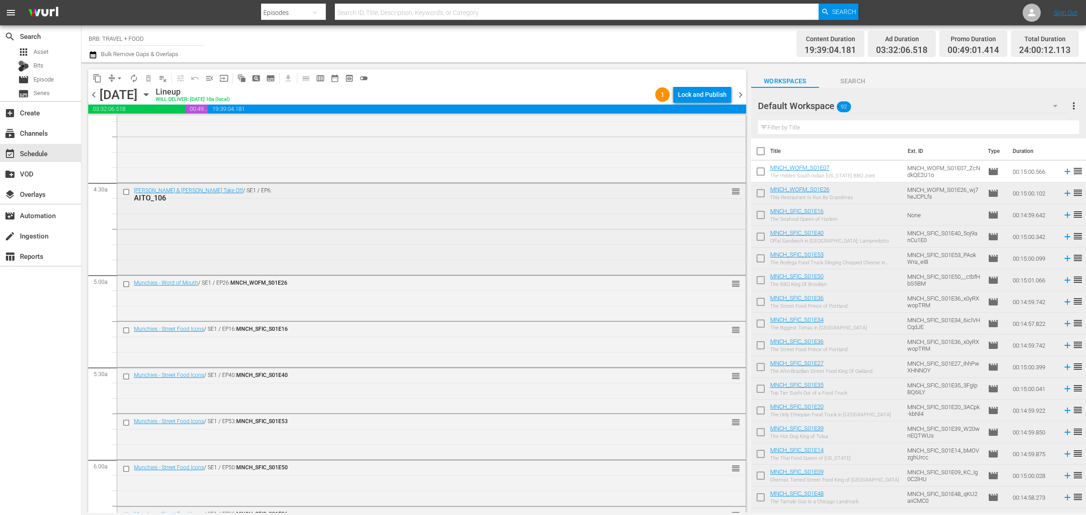
scroll to position [792, 0]
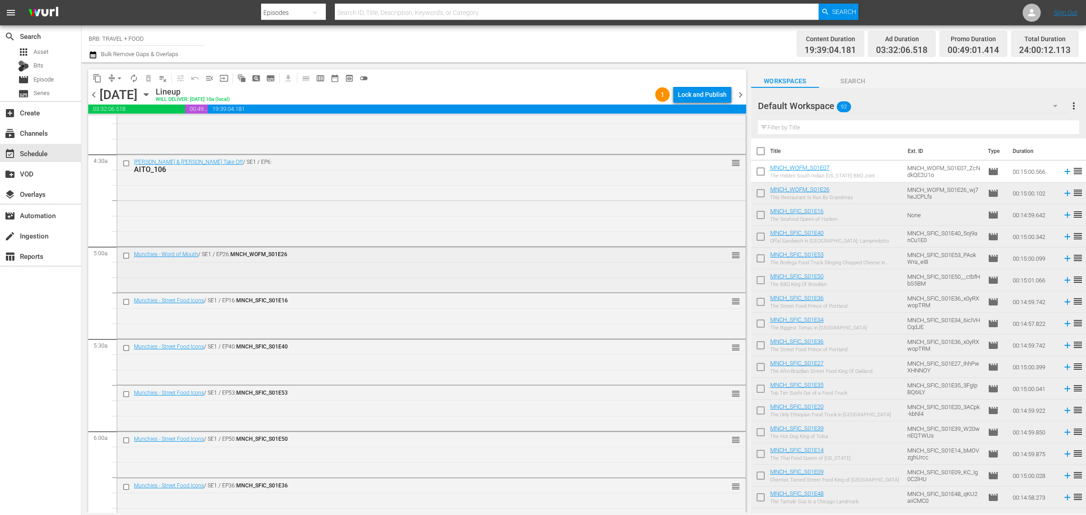
click at [304, 263] on div "Munchies - Word of Mouth / SE1 / EP26: MNCH_WOFM_S01E26 reorder" at bounding box center [431, 255] width 629 height 17
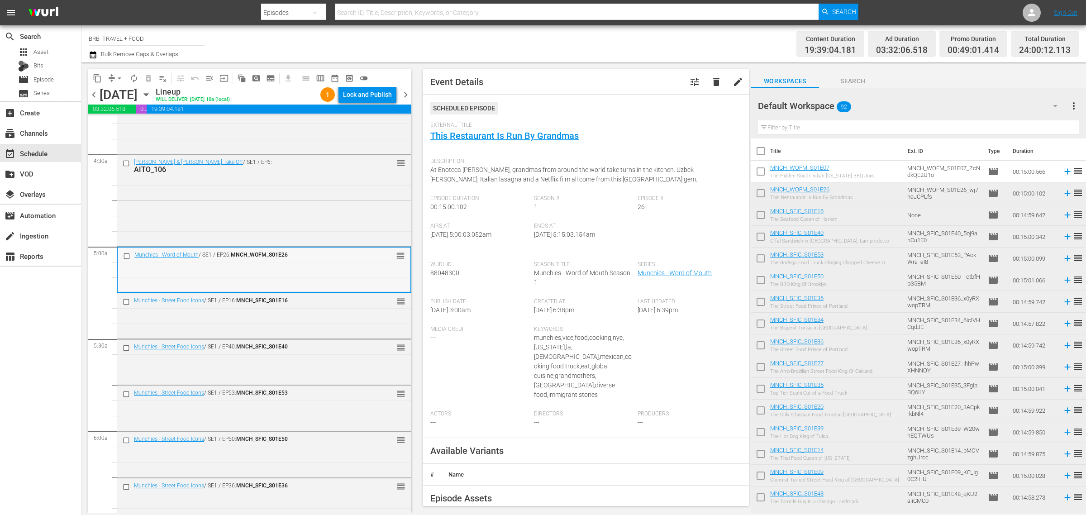
click at [299, 279] on div "Munchies - Word of Mouth / SE1 / EP26: MNCH_WOFM_S01E26 reorder" at bounding box center [264, 269] width 293 height 43
click at [711, 84] on span "delete" at bounding box center [716, 81] width 11 height 11
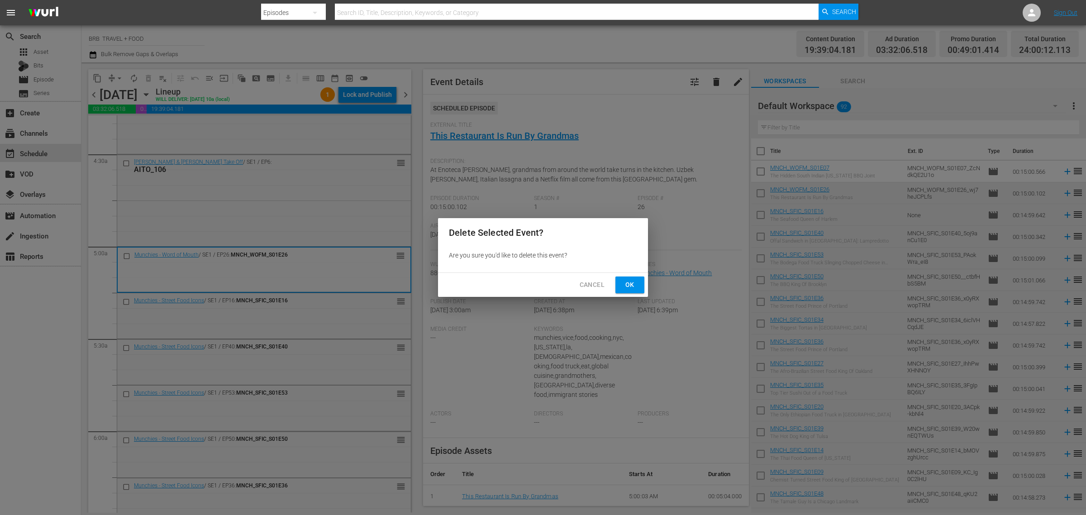
click at [628, 280] on span "Ok" at bounding box center [630, 284] width 14 height 11
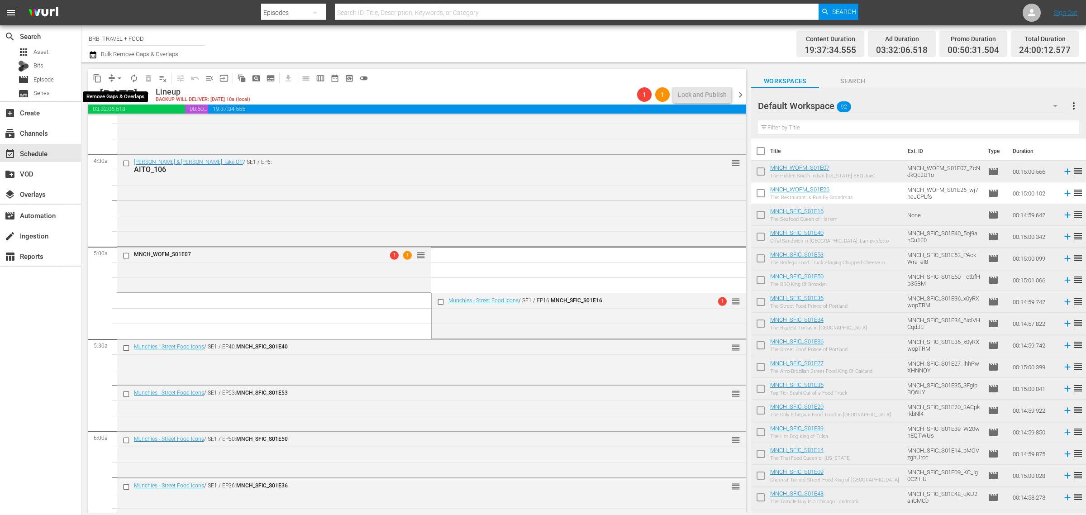
click at [114, 77] on button "arrow_drop_down" at bounding box center [119, 78] width 14 height 14
click at [121, 92] on li "Align to Midnight" at bounding box center [119, 96] width 95 height 15
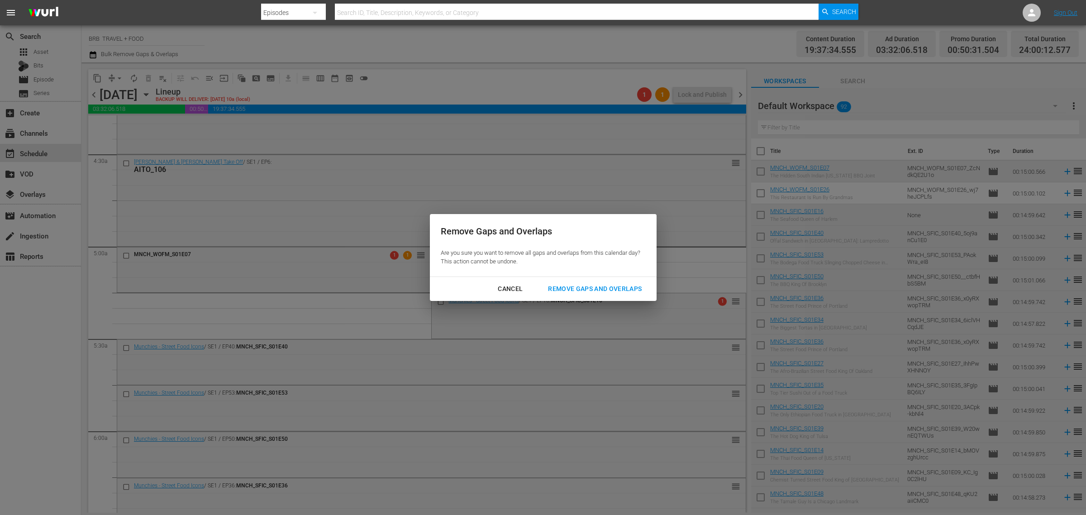
click at [600, 283] on div "Remove Gaps and Overlaps" at bounding box center [595, 288] width 108 height 11
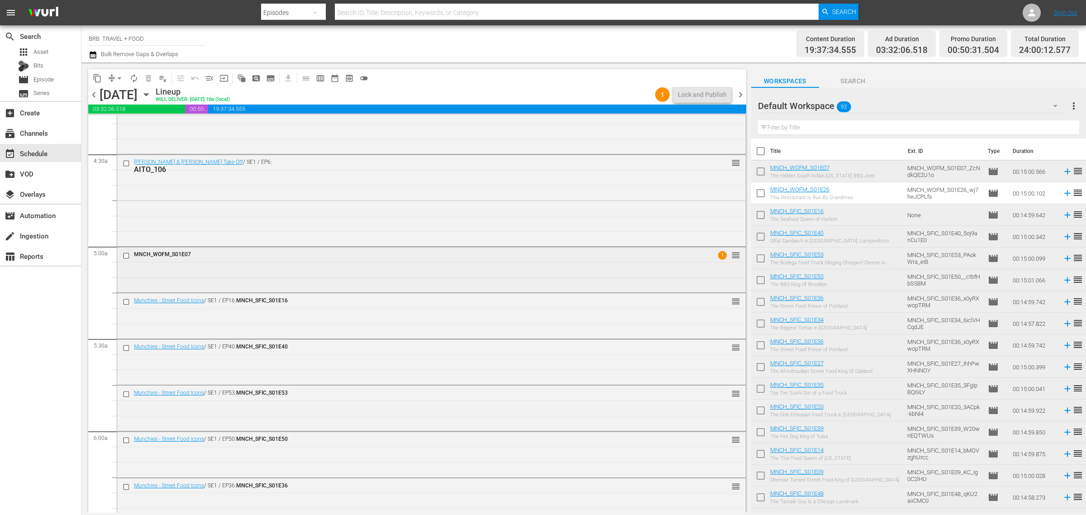
click at [718, 256] on span "1" at bounding box center [722, 255] width 9 height 9
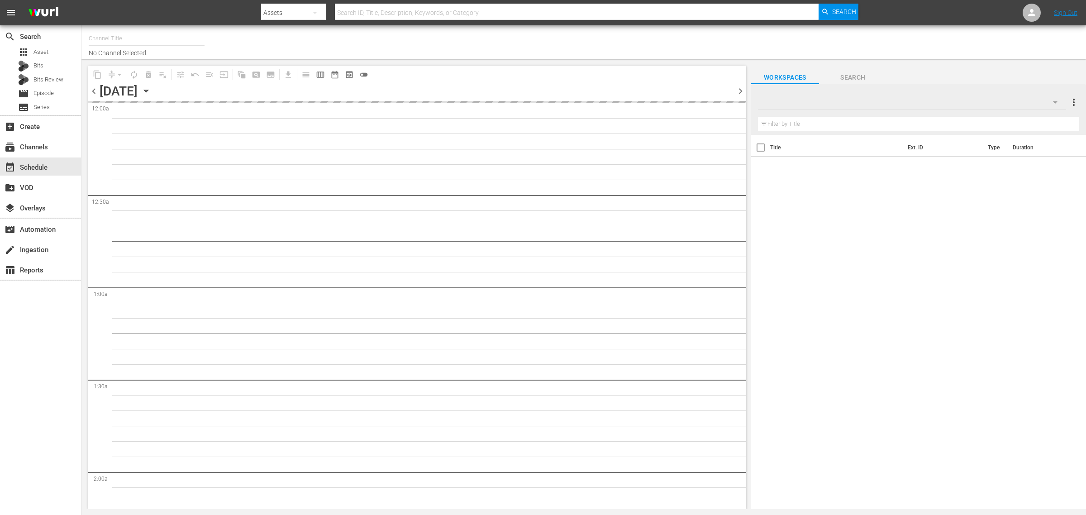
type input "BRB TRAVEL + FOOD (1210)"
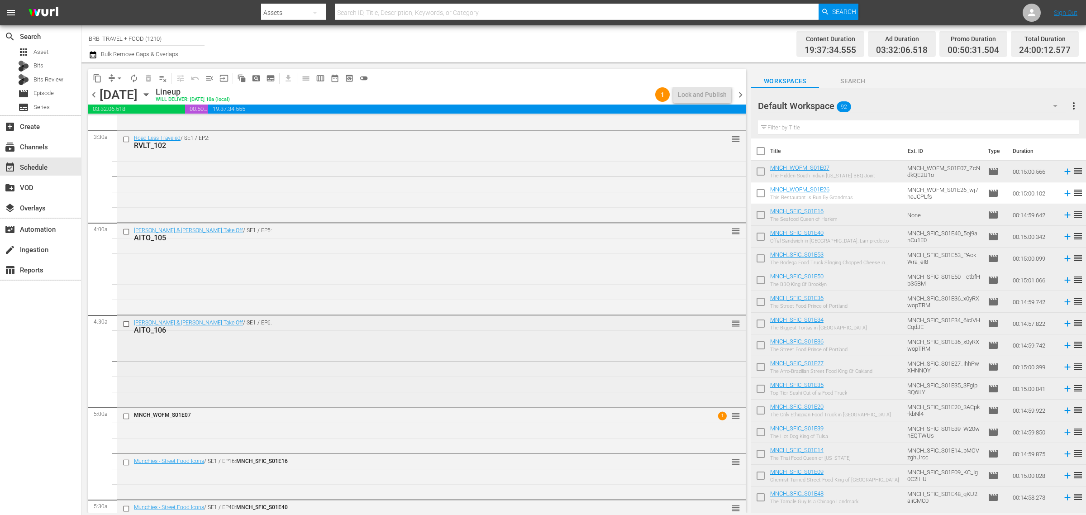
scroll to position [735, 0]
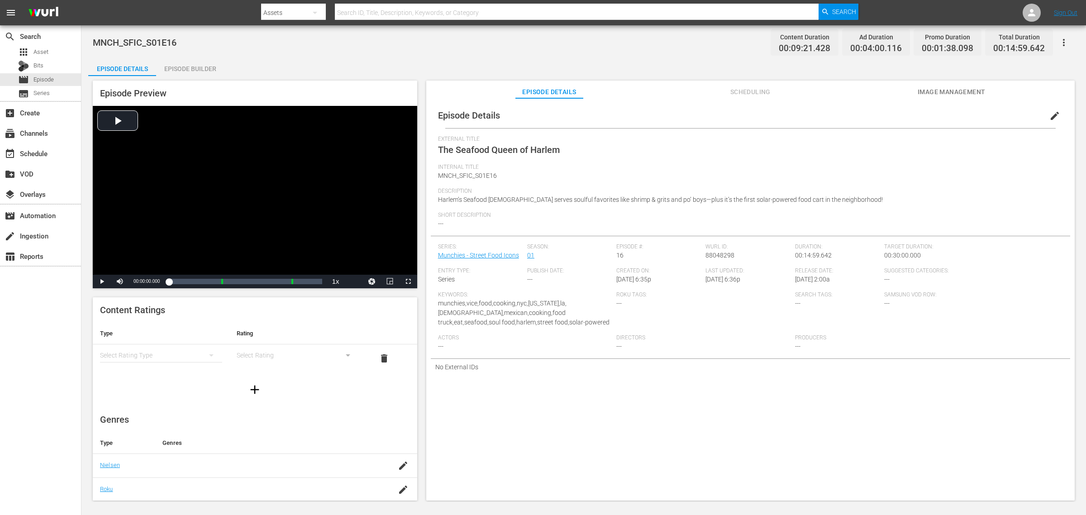
drag, startPoint x: 167, startPoint y: 65, endPoint x: 417, endPoint y: 91, distance: 251.2
click at [167, 63] on div "Episode Builder" at bounding box center [190, 69] width 68 height 22
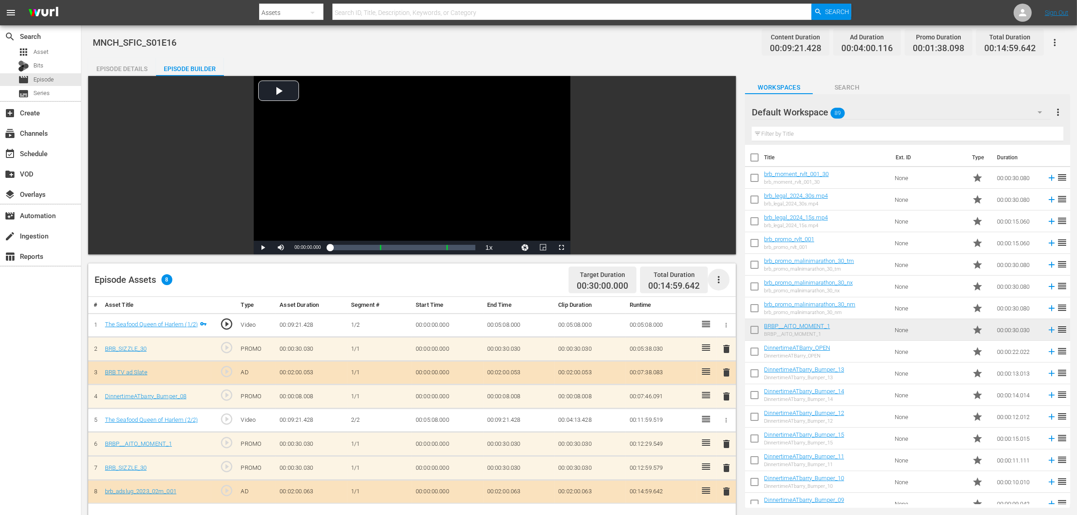
click at [718, 281] on icon "button" at bounding box center [719, 279] width 11 height 11
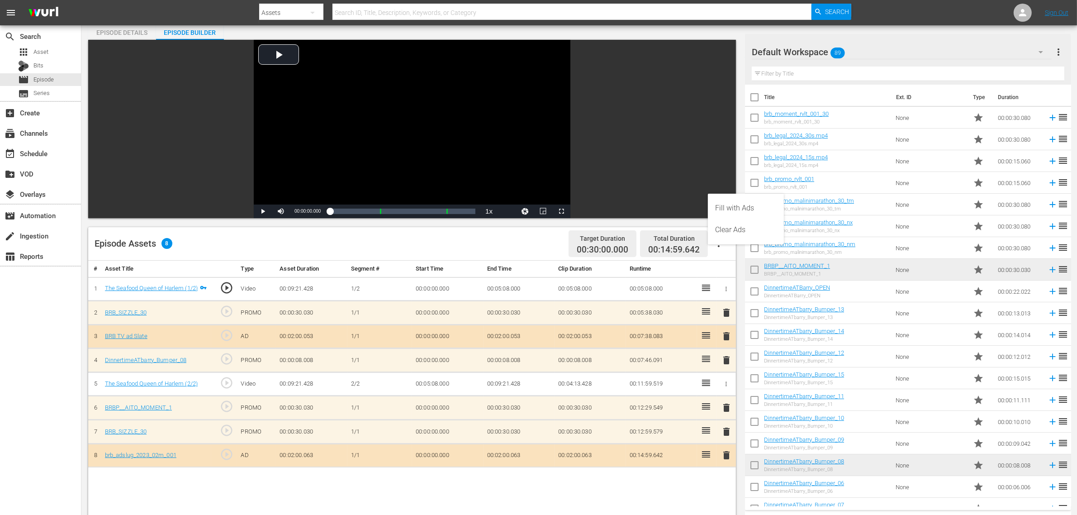
scroll to position [113, 0]
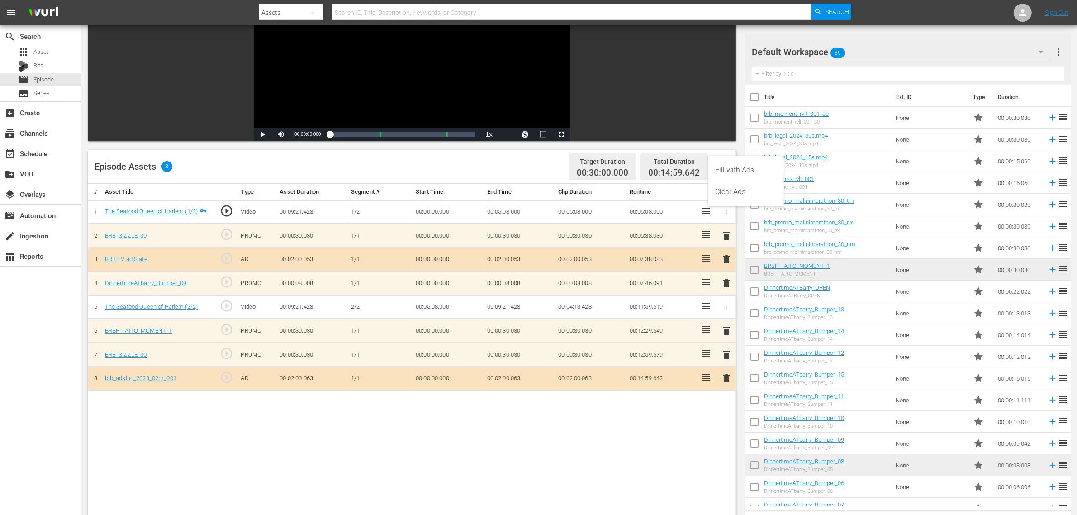
click at [507, 478] on div "# Asset Title Type Asset Duration Segment # Start Time End Time Clip Duration R…" at bounding box center [412, 407] width 648 height 447
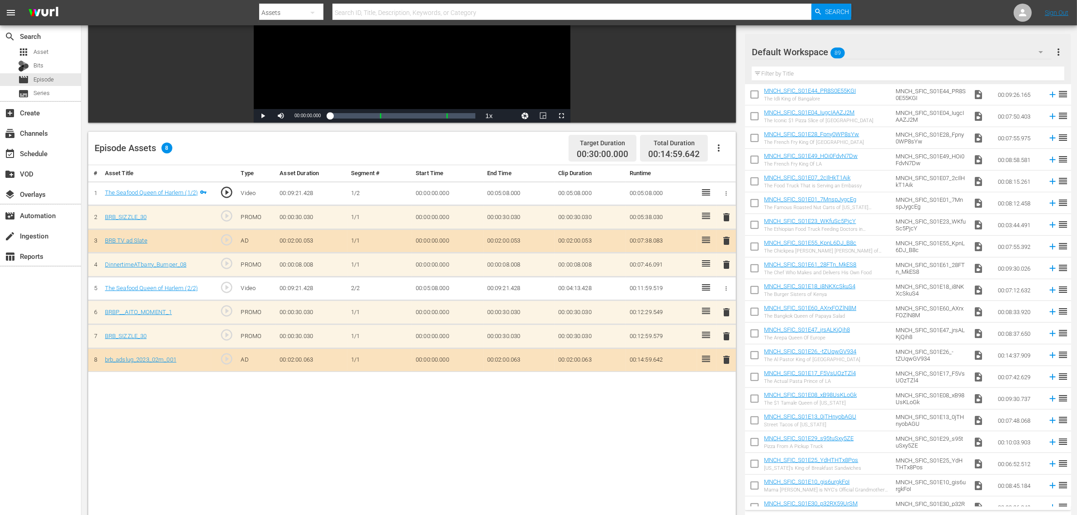
scroll to position [0, 0]
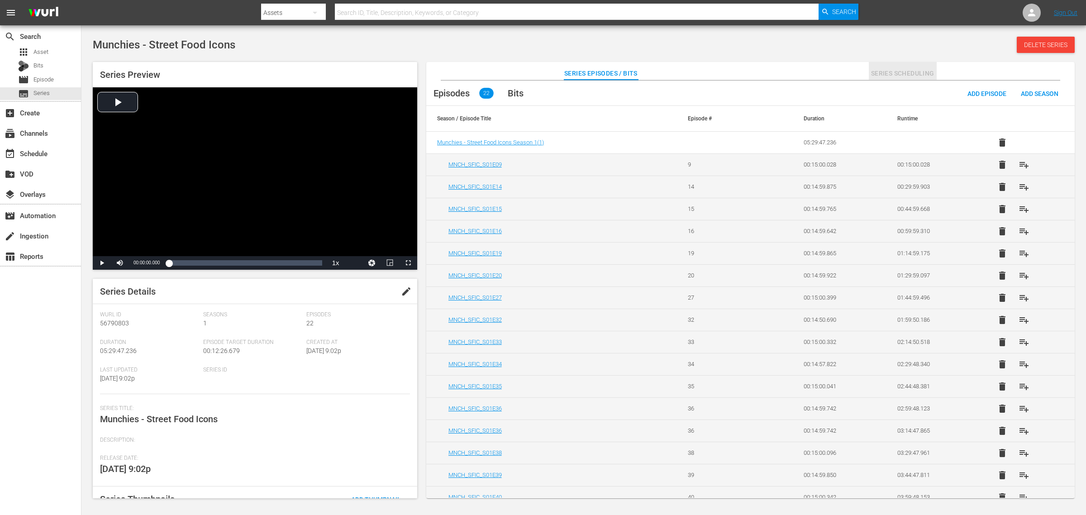
click at [885, 73] on span "Series Scheduling" at bounding box center [903, 73] width 68 height 11
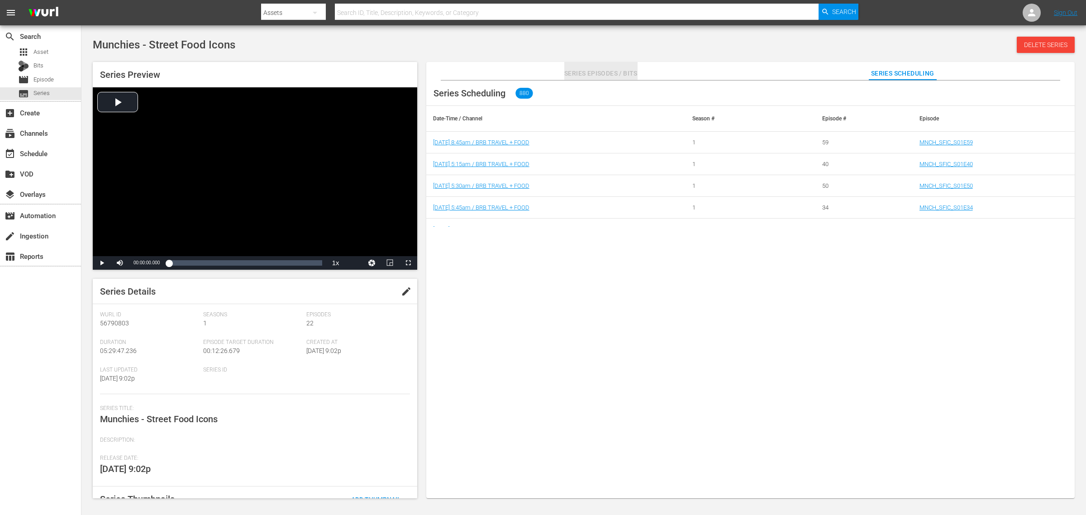
click at [600, 69] on span "Series Episodes / Bits" at bounding box center [600, 73] width 73 height 11
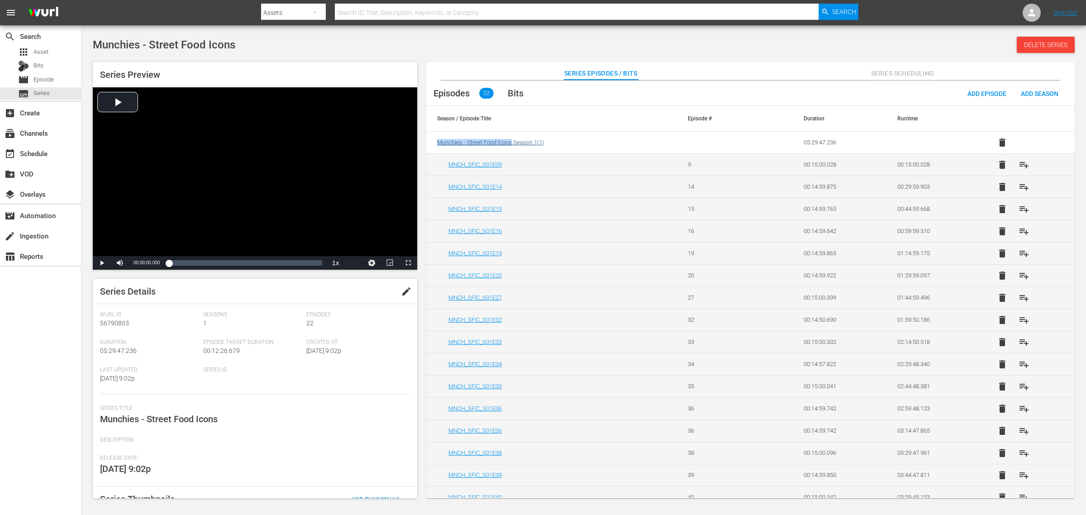
drag, startPoint x: 432, startPoint y: 142, endPoint x: 512, endPoint y: 143, distance: 80.1
click at [512, 143] on td "Munchies - Street Food Icons Season 1 ( 1 )" at bounding box center [551, 143] width 251 height 22
copy span "Munchies - Street Food Icons"
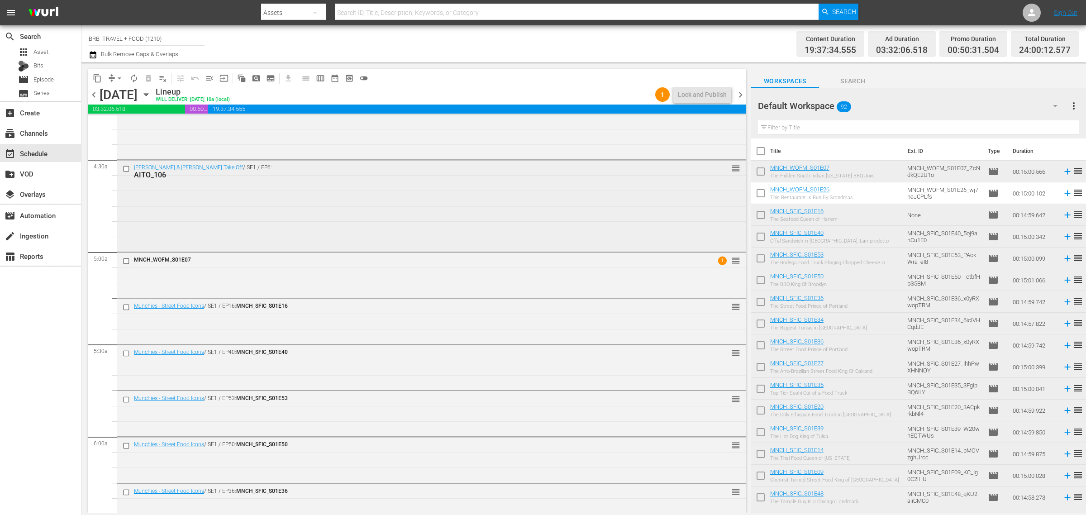
scroll to position [792, 0]
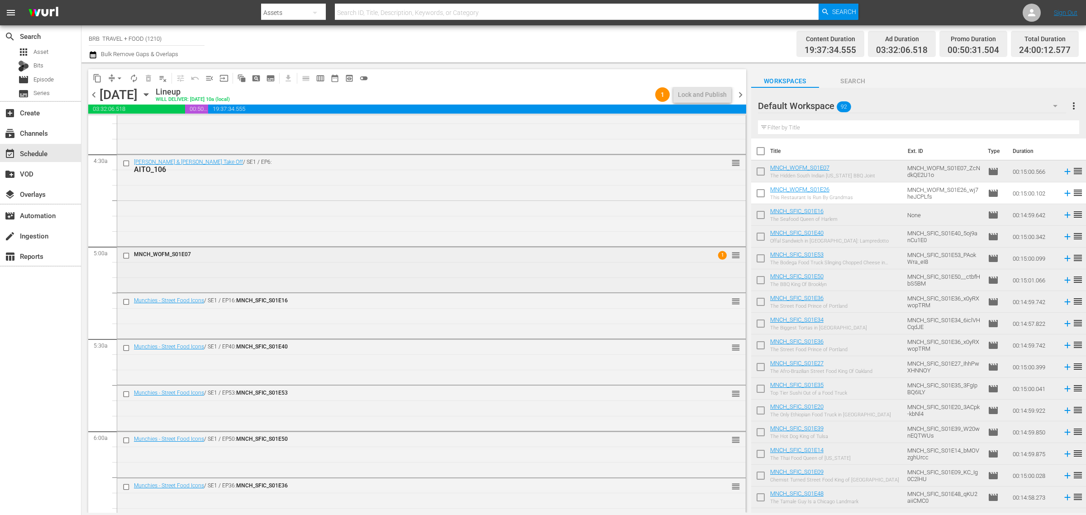
click at [645, 259] on div "MNCH_WOFM_S01E07" at bounding box center [407, 255] width 574 height 11
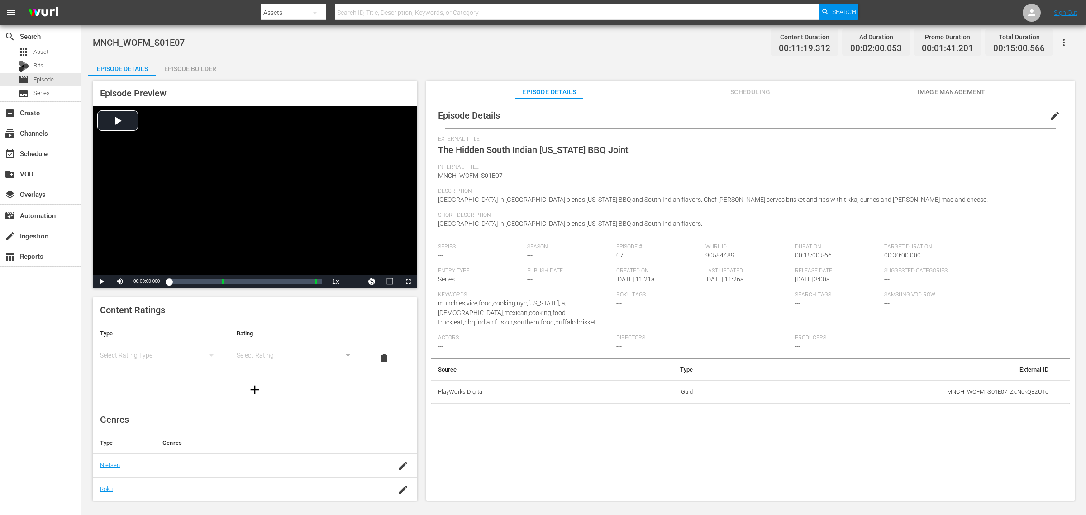
click at [1056, 113] on button "edit" at bounding box center [1055, 116] width 22 height 22
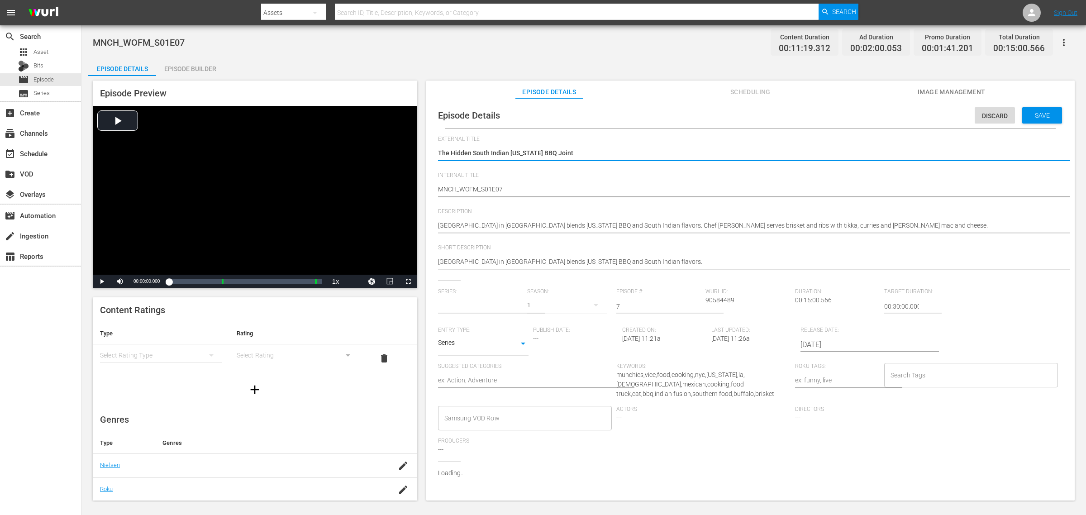
type input "No Series"
click at [470, 305] on input "text" at bounding box center [480, 306] width 85 height 22
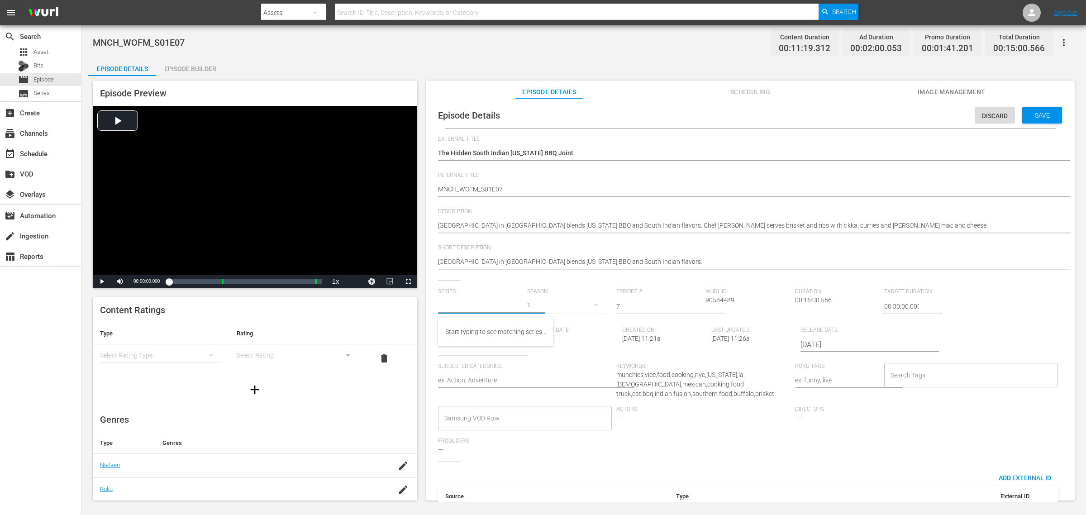
paste input "Munchies - Street Food Icons"
click at [510, 326] on div "Munchies - Street Food Icons" at bounding box center [485, 332] width 81 height 22
type input "Munchies - Street Food Icons"
click at [1044, 119] on div "Save" at bounding box center [1042, 115] width 40 height 16
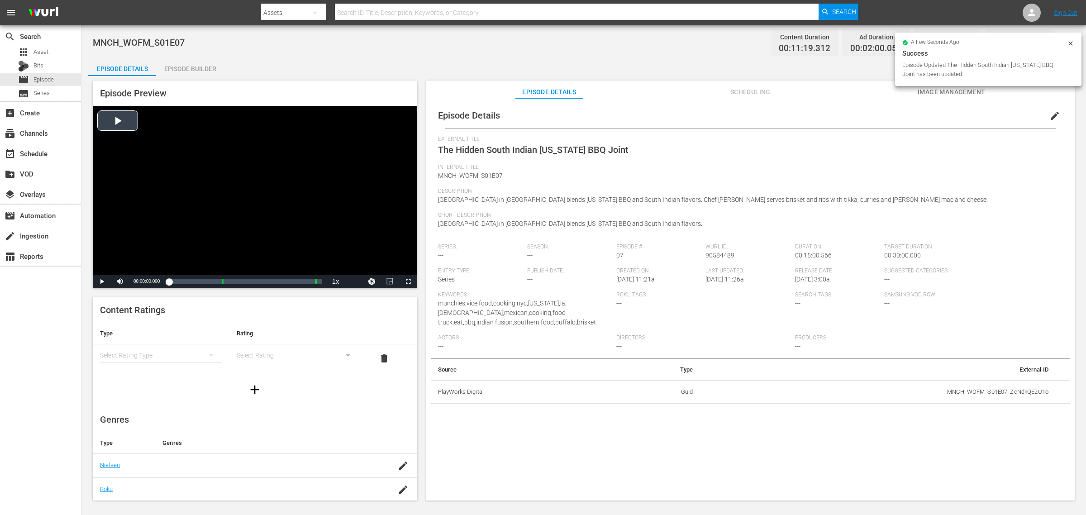
click at [126, 124] on div "Video Player" at bounding box center [255, 190] width 324 height 169
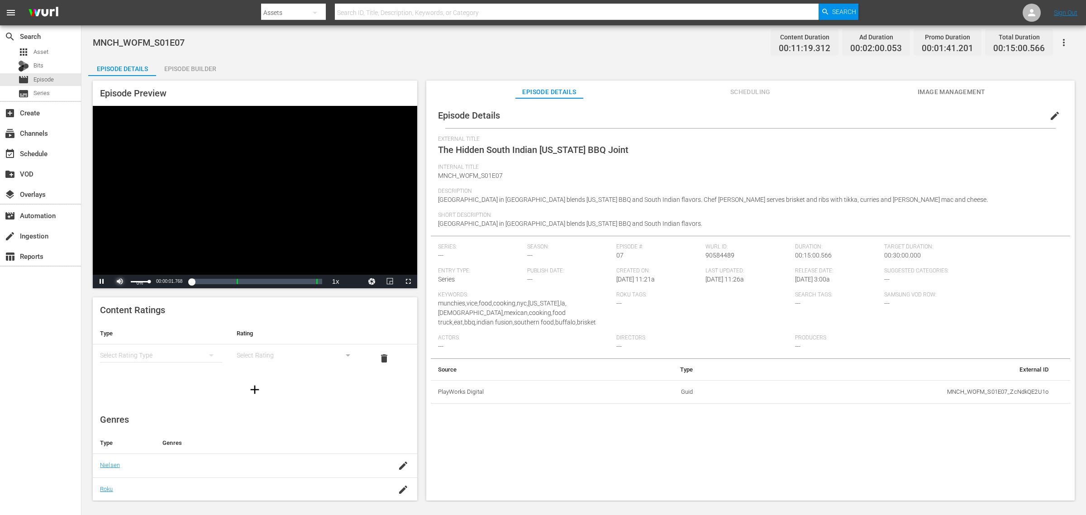
click at [120, 281] on span "Video Player" at bounding box center [120, 281] width 0 height 0
click at [216, 281] on div "Loaded : 6.19% 00:04:45.090 The Hidden South Indian Texas BBQ Joint (1/2) 00:00…" at bounding box center [245, 281] width 153 height 9
drag, startPoint x: 219, startPoint y: 281, endPoint x: 225, endPoint y: 281, distance: 6.4
click at [225, 281] on div "00:04:40.245" at bounding box center [197, 281] width 56 height 9
click at [257, 283] on div "Loaded : 0.00% 00:08:39.557 The Hidden South Indian Texas BBQ Joint (2/2) 00:00…" at bounding box center [245, 281] width 153 height 9
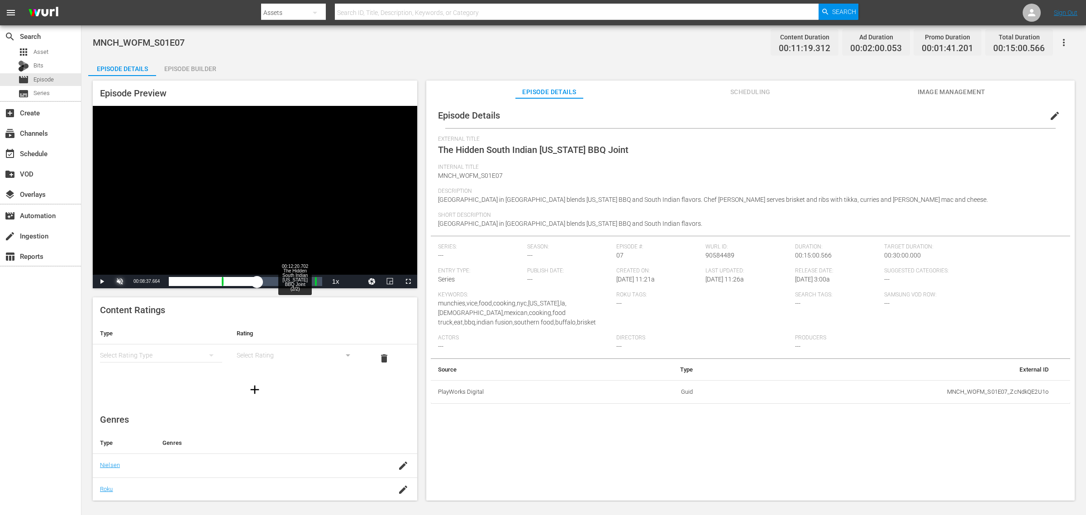
click at [295, 281] on div "Loaded : 52.15% 00:12:20.702 The Hidden South Indian Texas BBQ Joint (2/2) 00:0…" at bounding box center [245, 281] width 153 height 9
click at [311, 283] on div "00:13:59.284 The Hidden South Indian Texas BBQ Joint (2/2)" at bounding box center [311, 281] width 0 height 9
click at [312, 282] on div "00:11:03.527" at bounding box center [240, 281] width 143 height 9
click at [200, 64] on div "Episode Builder" at bounding box center [190, 69] width 68 height 22
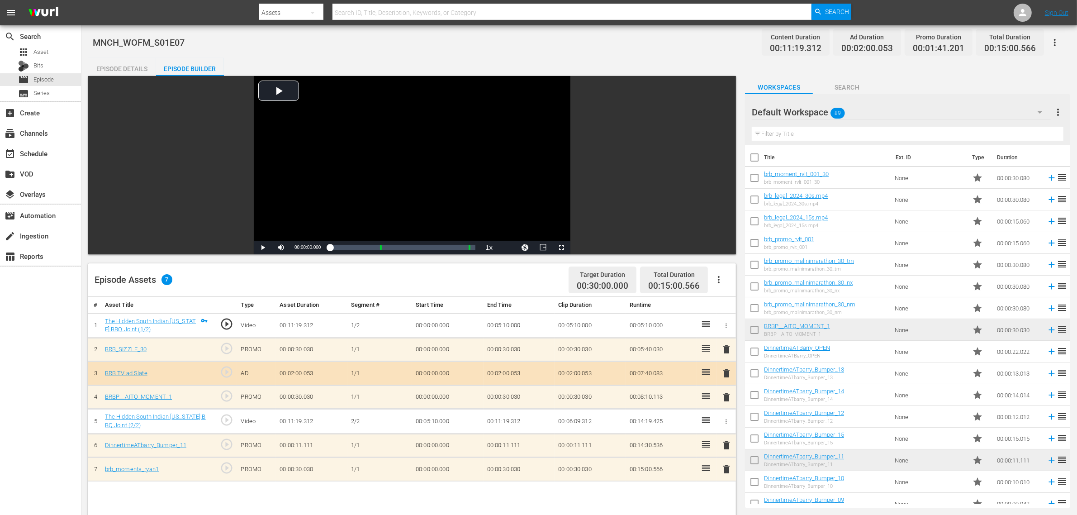
click at [116, 63] on div "Episode Details" at bounding box center [122, 69] width 68 height 22
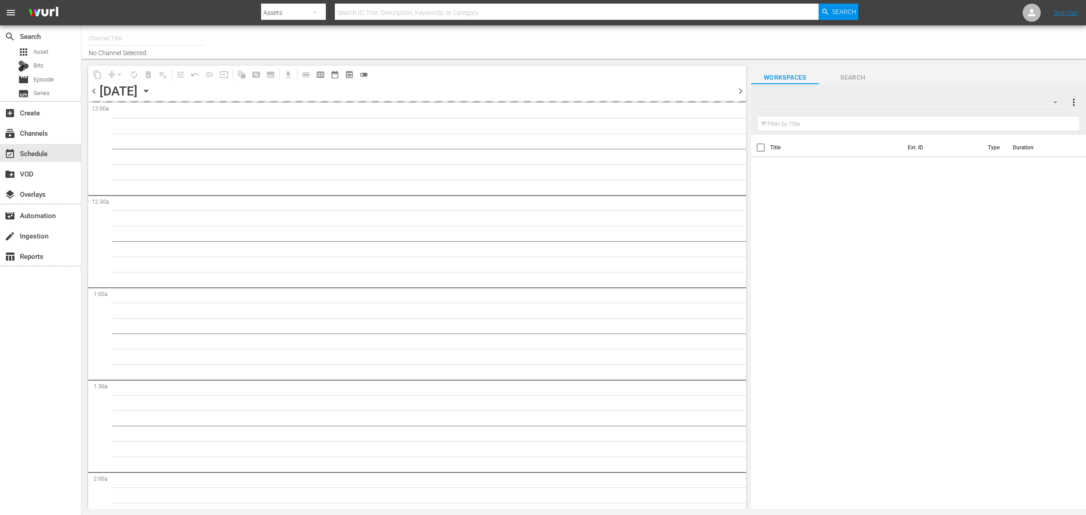
type input "BRB TRAVEL + FOOD (1210)"
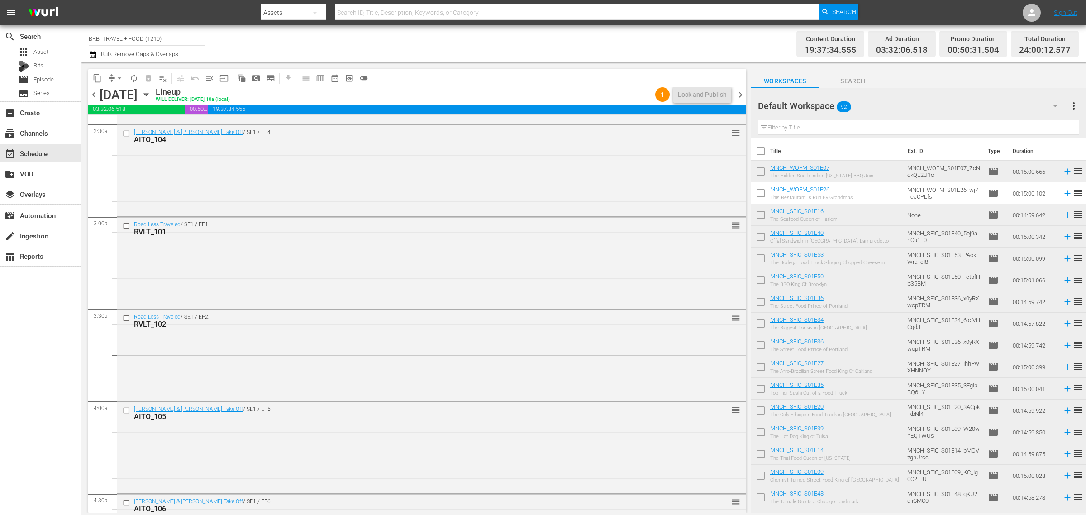
scroll to position [679, 0]
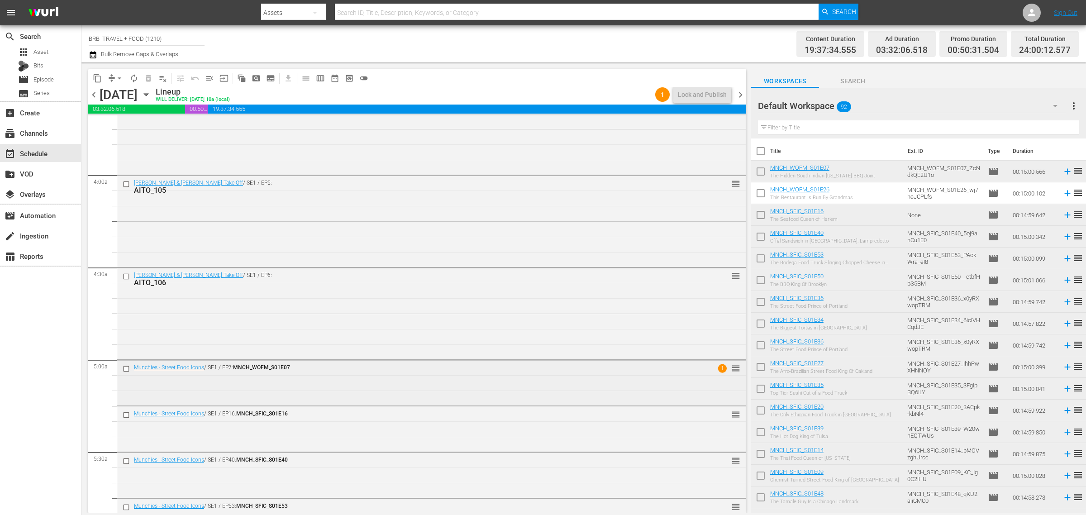
click at [633, 381] on div "Munchies - Street Food Icons / SE1 / EP7: MNCH_WOFM_S01E07 1 reorder" at bounding box center [431, 381] width 629 height 43
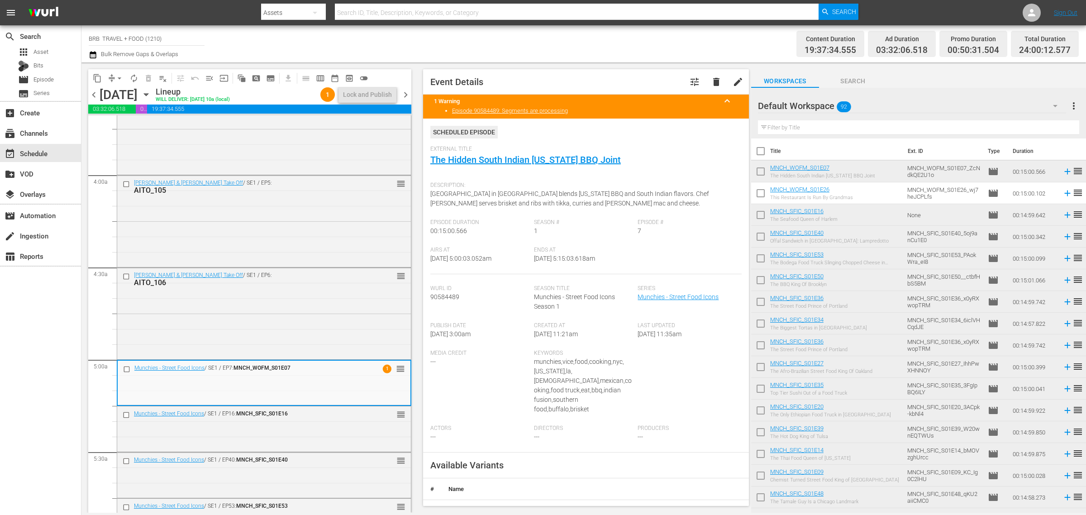
click at [711, 82] on span "delete" at bounding box center [716, 81] width 11 height 11
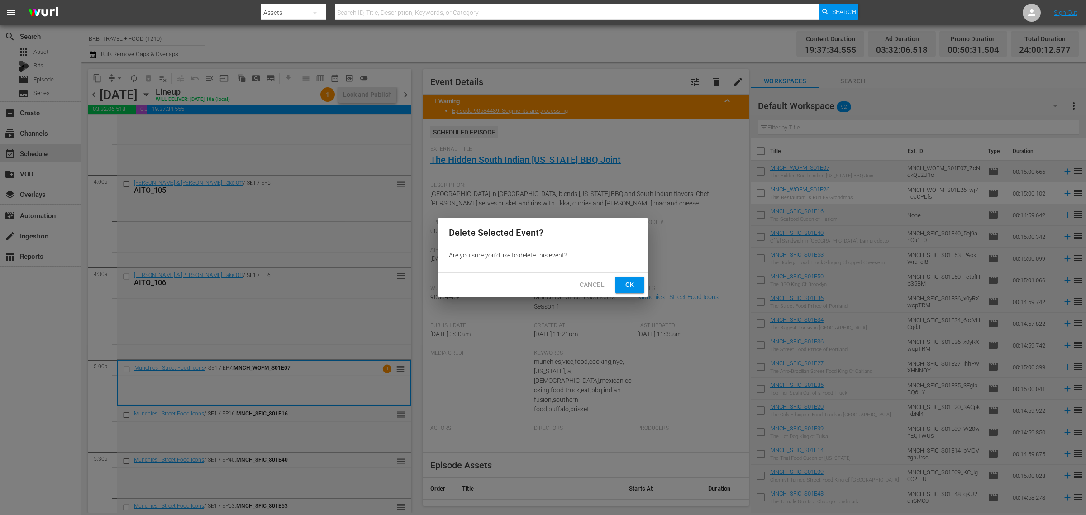
click at [636, 279] on button "Ok" at bounding box center [629, 284] width 29 height 17
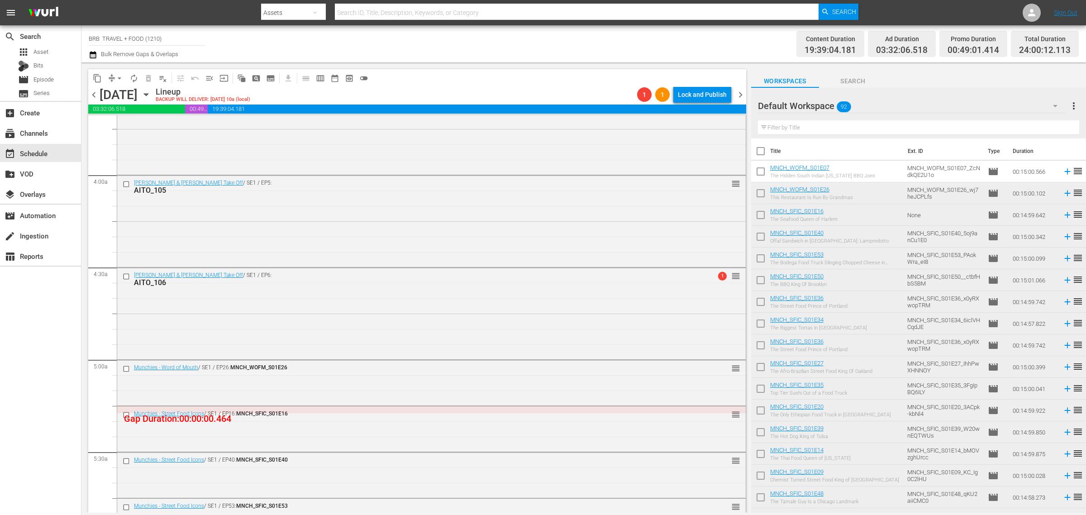
click at [114, 79] on button "arrow_drop_down" at bounding box center [119, 78] width 14 height 14
click at [129, 96] on li "Align to Midnight" at bounding box center [119, 96] width 95 height 15
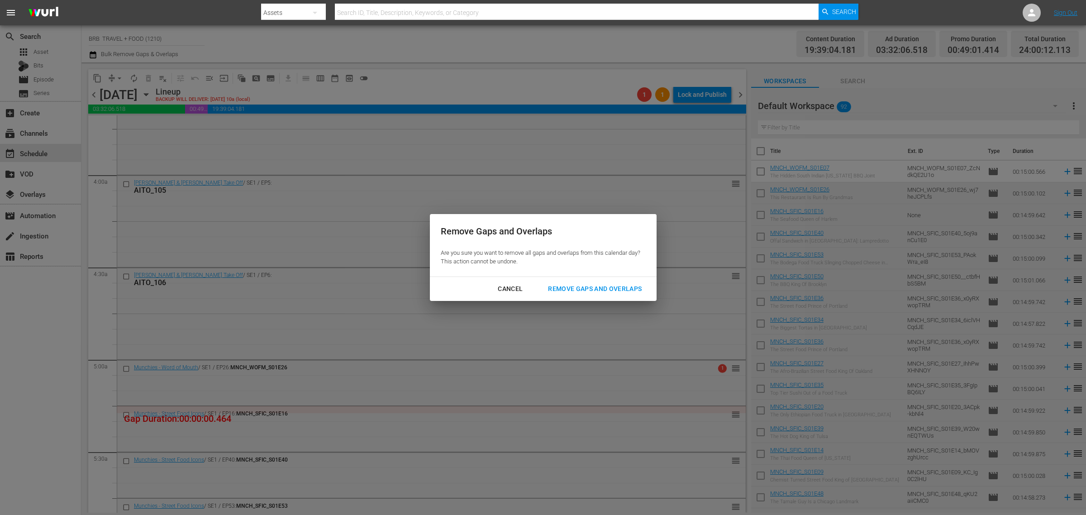
drag, startPoint x: 591, startPoint y: 292, endPoint x: 155, endPoint y: 267, distance: 436.5
click at [220, 276] on div "Remove Gaps and Overlaps Are you sure you want to remove all gaps and overlaps …" at bounding box center [543, 257] width 1086 height 515
click at [508, 290] on div "Cancel" at bounding box center [510, 288] width 39 height 11
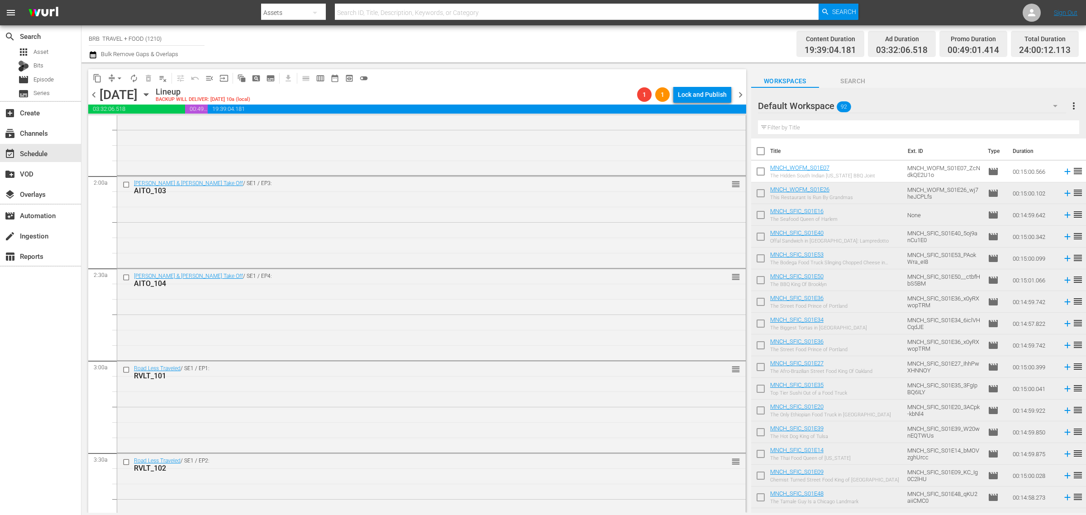
scroll to position [0, 0]
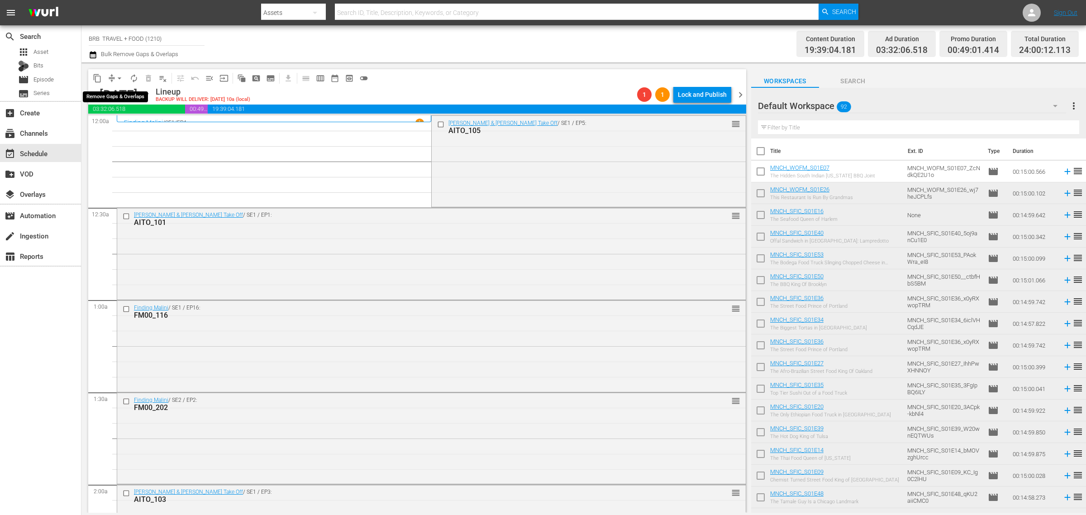
click at [114, 75] on button "arrow_drop_down" at bounding box center [119, 78] width 14 height 14
click at [122, 91] on li "Align to Midnight" at bounding box center [119, 96] width 95 height 15
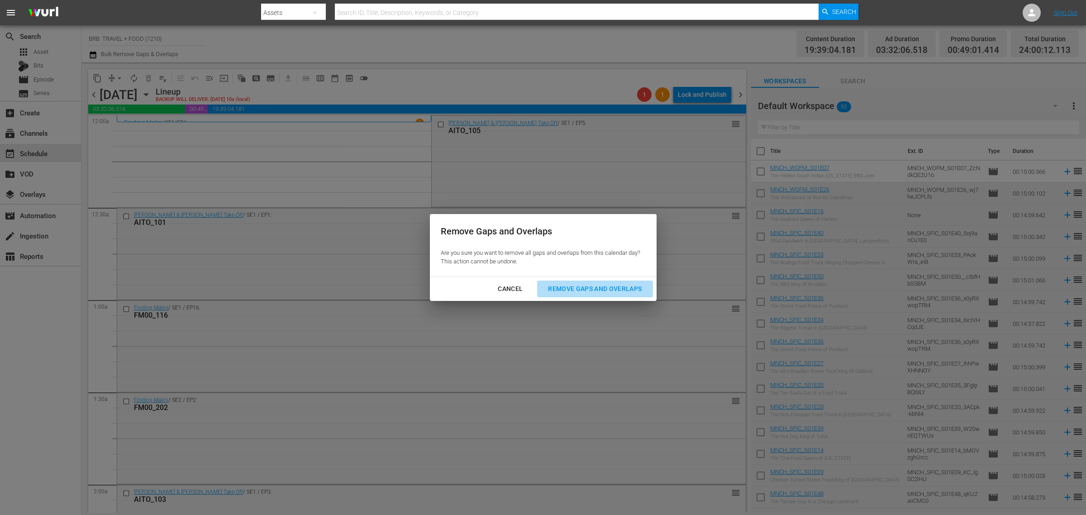
click at [609, 286] on div "Remove Gaps and Overlaps" at bounding box center [595, 288] width 108 height 11
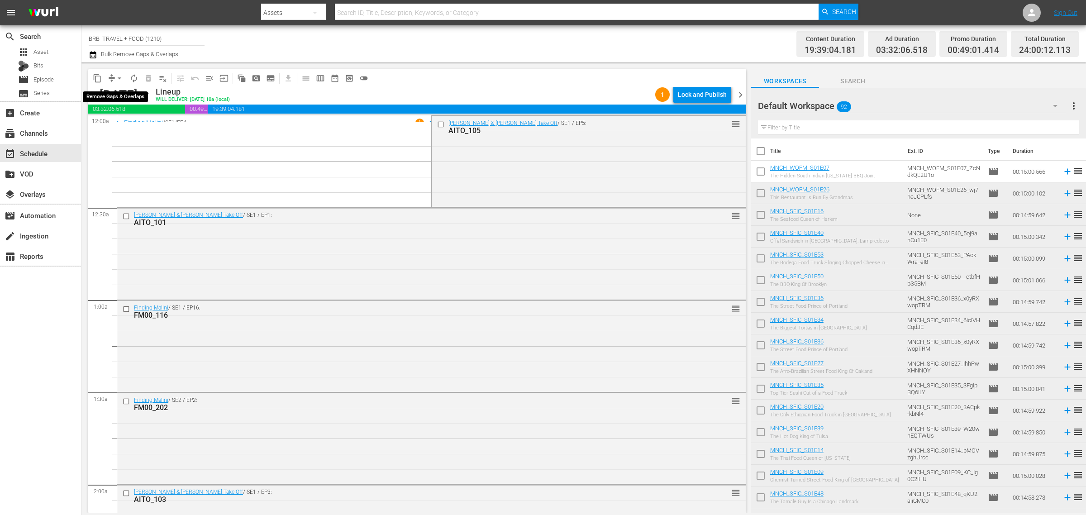
click at [114, 77] on button "arrow_drop_down" at bounding box center [119, 78] width 14 height 14
click at [498, 80] on div "content_copy compress arrow_drop_down autorenew_outlined delete_forever_outline…" at bounding box center [417, 78] width 658 height 18
click at [697, 96] on div "Lock and Publish" at bounding box center [702, 94] width 49 height 16
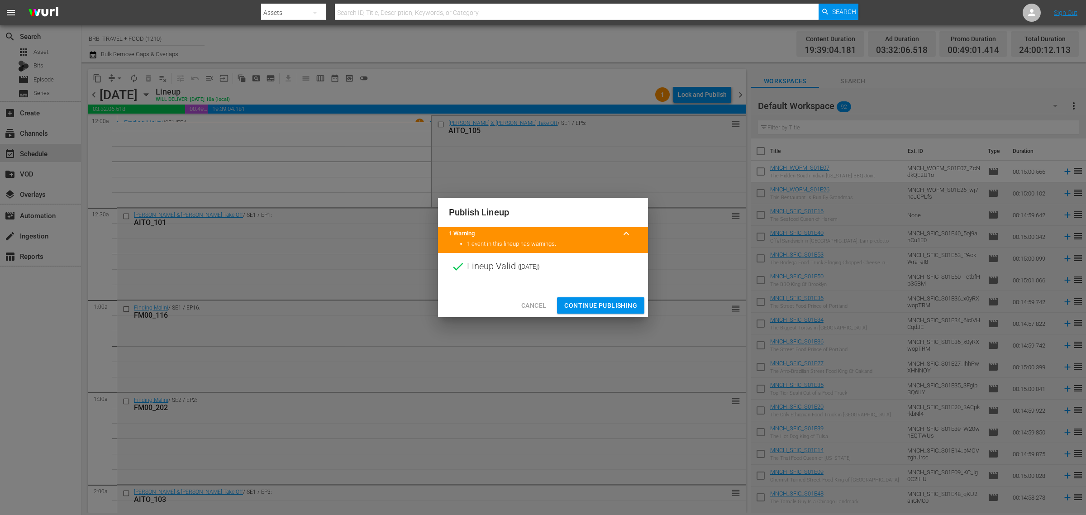
click at [602, 305] on span "Continue Publishing" at bounding box center [600, 305] width 73 height 11
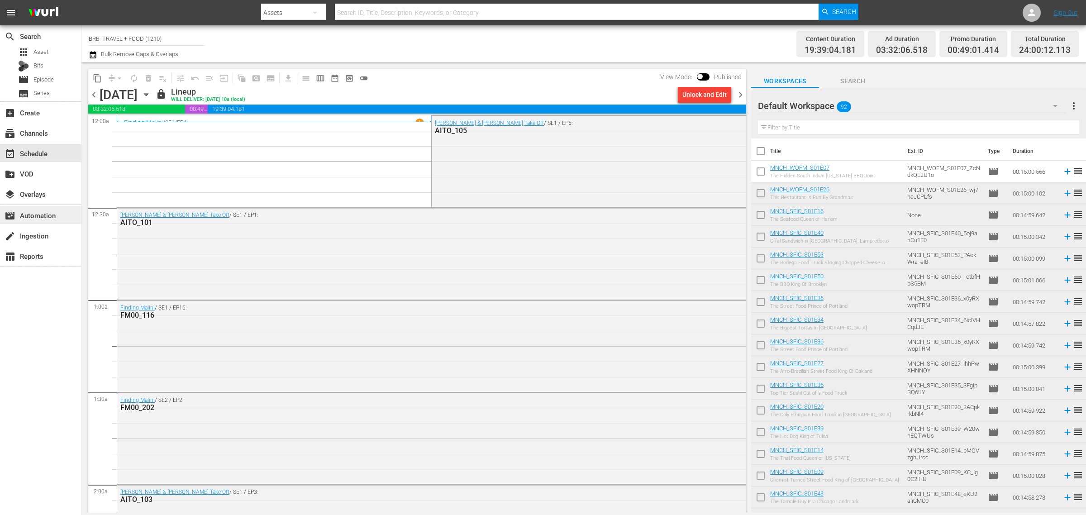
click at [38, 213] on div "movie_filter Automation" at bounding box center [25, 214] width 51 height 8
